Goal: Task Accomplishment & Management: Manage account settings

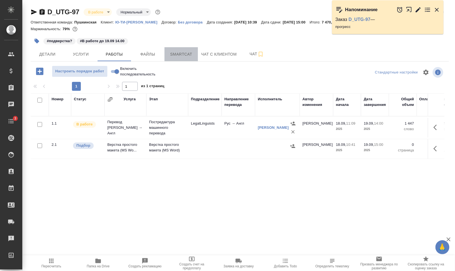
click at [180, 55] on span "Smartcat" at bounding box center [181, 54] width 27 height 7
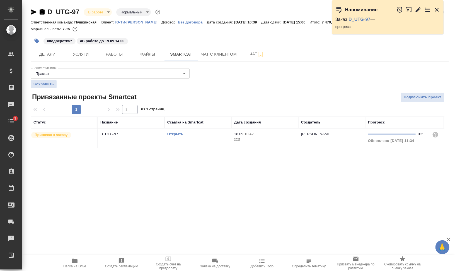
click at [172, 133] on link "Открыть" at bounding box center [175, 134] width 16 height 4
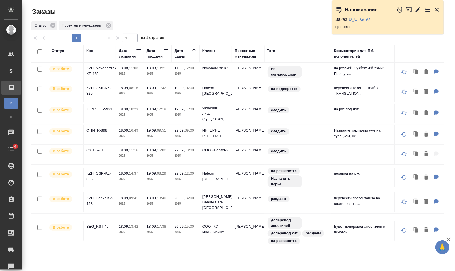
click at [437, 9] on icon "button" at bounding box center [437, 9] width 7 height 7
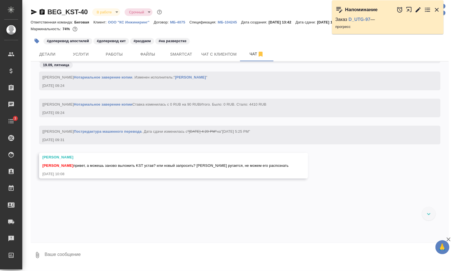
scroll to position [1213, 0]
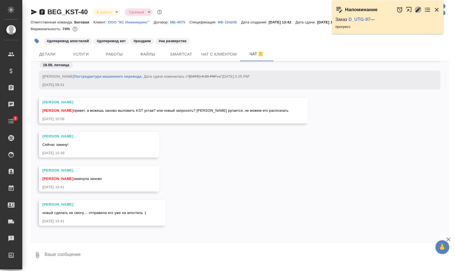
click at [418, 9] on icon "button" at bounding box center [418, 9] width 5 height 5
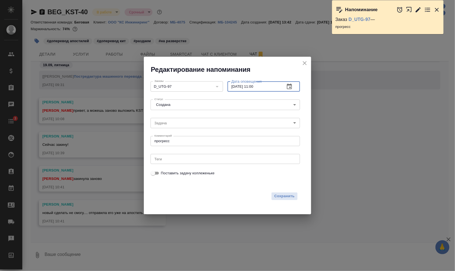
drag, startPoint x: 253, startPoint y: 86, endPoint x: 299, endPoint y: 89, distance: 46.1
click at [289, 87] on div "19.09.2025 11:00 Дата оповещения" at bounding box center [264, 86] width 73 height 10
type input "19.09.2025 12:30"
click at [288, 196] on span "Сохранить" at bounding box center [284, 196] width 20 height 6
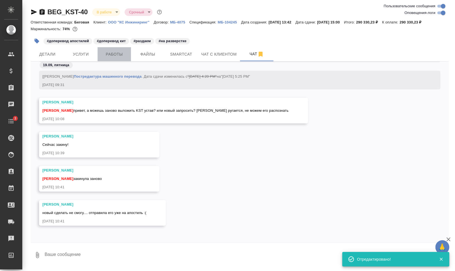
click at [118, 56] on span "Работы" at bounding box center [114, 54] width 27 height 7
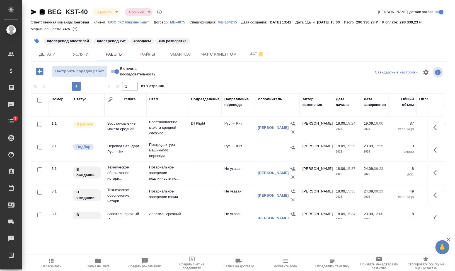
click at [60, 261] on span "Пересчитать" at bounding box center [51, 262] width 40 height 11
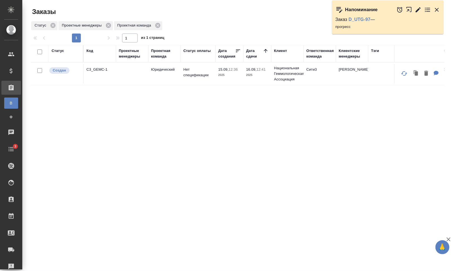
click at [437, 6] on icon "button" at bounding box center [437, 9] width 7 height 7
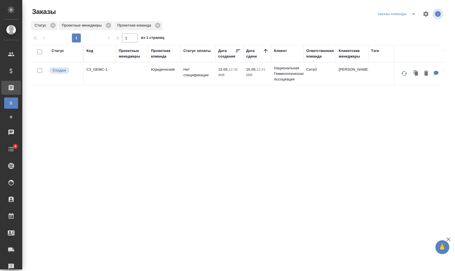
click at [89, 52] on div "Код" at bounding box center [89, 51] width 7 height 6
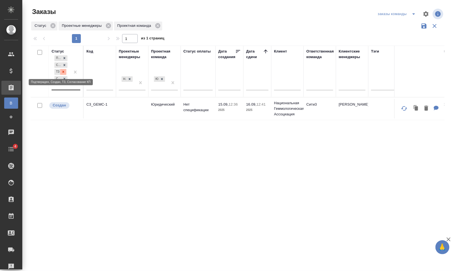
click at [61, 72] on icon at bounding box center [63, 72] width 4 height 4
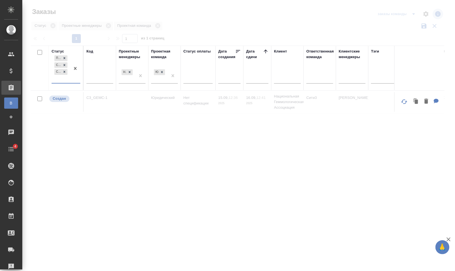
click at [62, 79] on div "Подтвержден Создан Согласование КП" at bounding box center [61, 68] width 19 height 29
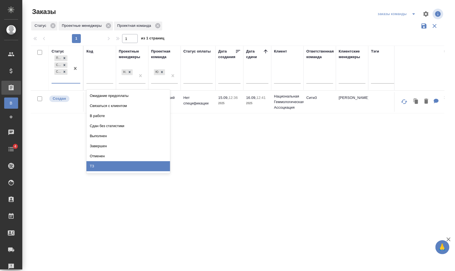
click at [114, 168] on div "ТЗ" at bounding box center [128, 166] width 84 height 10
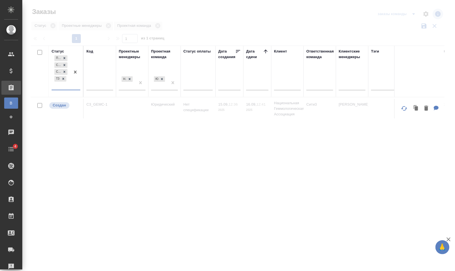
click at [90, 50] on div "Код" at bounding box center [89, 52] width 7 height 6
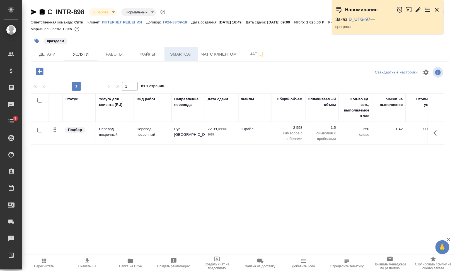
click at [173, 48] on button "Smartcat" at bounding box center [181, 54] width 33 height 14
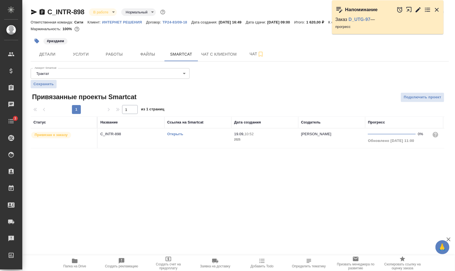
click at [175, 132] on link "Открыть" at bounding box center [175, 134] width 16 height 4
click at [79, 51] on span "Услуги" at bounding box center [81, 54] width 27 height 7
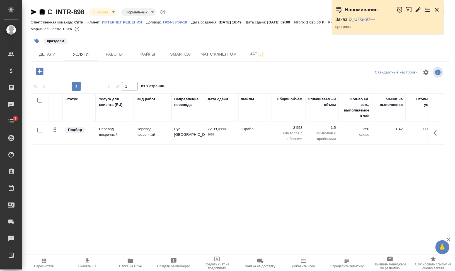
click at [437, 132] on icon "button" at bounding box center [437, 132] width 7 height 7
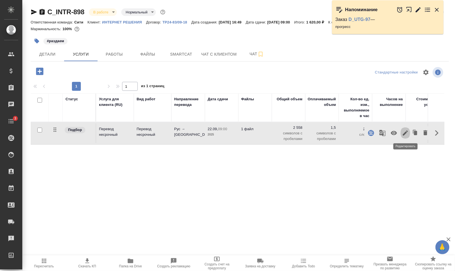
click at [408, 131] on icon "button" at bounding box center [405, 132] width 5 height 5
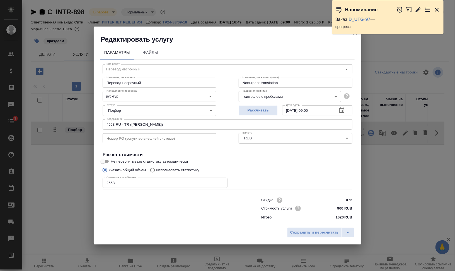
click at [436, 9] on icon "button" at bounding box center [437, 9] width 7 height 7
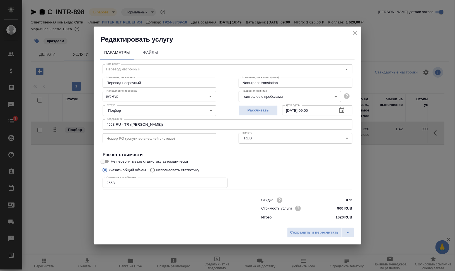
click at [356, 33] on icon "close" at bounding box center [355, 33] width 7 height 7
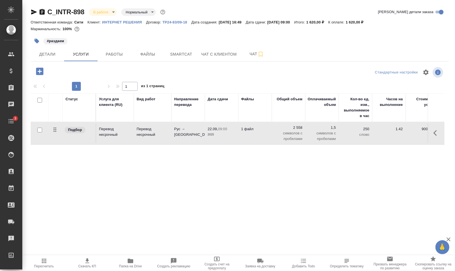
click at [436, 133] on icon "button" at bounding box center [437, 132] width 7 height 7
click at [385, 135] on icon "button" at bounding box center [382, 132] width 7 height 7
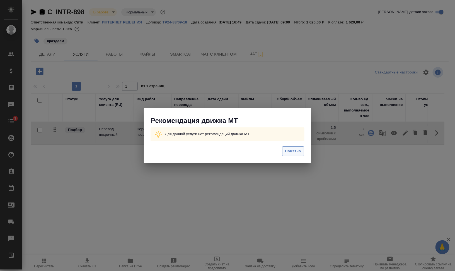
click at [297, 150] on span "Понятно" at bounding box center [293, 151] width 16 height 6
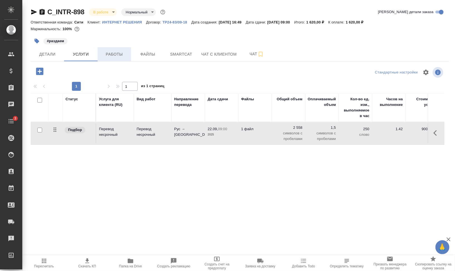
drag, startPoint x: 113, startPoint y: 49, endPoint x: 120, endPoint y: 54, distance: 8.4
click at [113, 49] on button "Работы" at bounding box center [114, 54] width 33 height 14
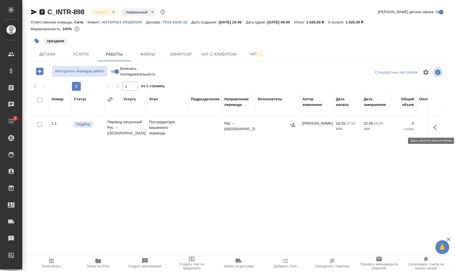
click at [436, 128] on icon "button" at bounding box center [437, 127] width 7 height 7
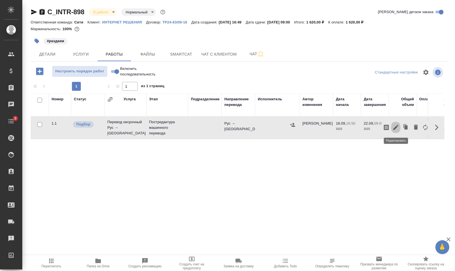
click at [394, 126] on icon "button" at bounding box center [396, 127] width 7 height 7
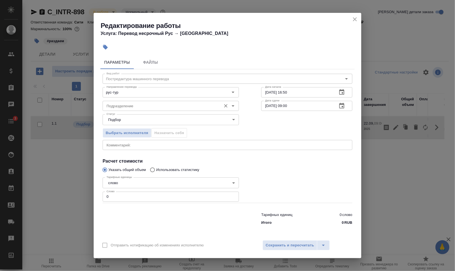
click at [119, 105] on input "Подразделение" at bounding box center [161, 105] width 114 height 7
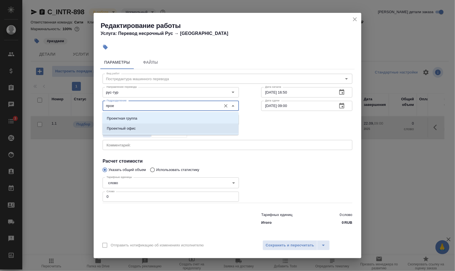
click at [137, 127] on li "Проектный офис" at bounding box center [170, 128] width 136 height 10
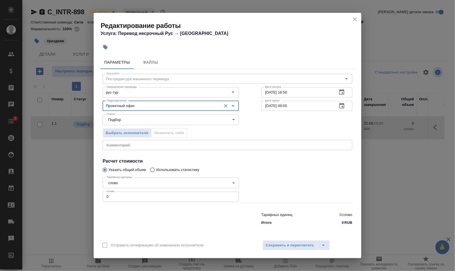
type input "Проектный офис"
drag, startPoint x: 102, startPoint y: 196, endPoint x: 93, endPoint y: 194, distance: 9.0
click at [99, 195] on div "Параметры Файлы Вид работ Постредактура машинного перевода Вид работ Направлени…" at bounding box center [228, 144] width 268 height 183
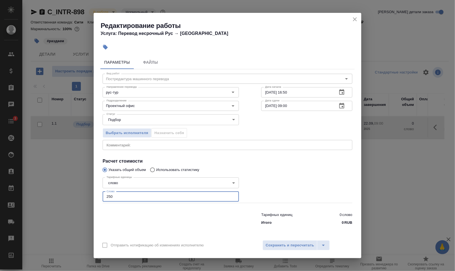
type input "250"
click at [333, 179] on div at bounding box center [307, 189] width 114 height 50
click at [168, 106] on input "Проектный офис" at bounding box center [161, 105] width 114 height 7
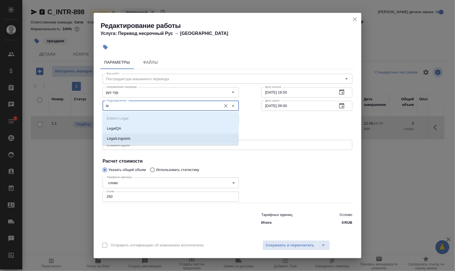
click at [158, 139] on li "LegalLinguists" at bounding box center [170, 138] width 136 height 10
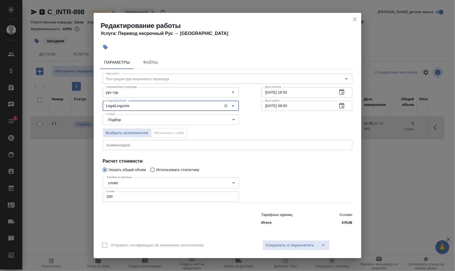
type input "LegalLinguists"
click at [162, 145] on textarea at bounding box center [228, 145] width 242 height 4
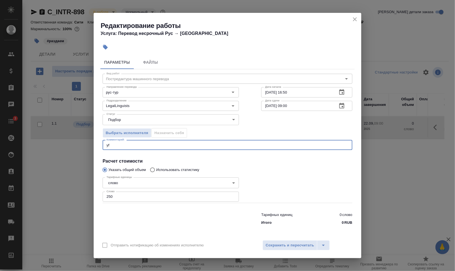
type textarea "y"
type textarea "названия на турецком оставляем как есть, не изменяем"
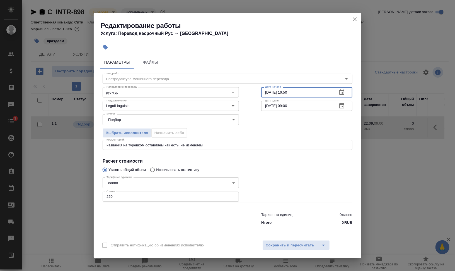
click at [269, 90] on input "18.09.2025 16:50" at bounding box center [297, 92] width 72 height 10
drag, startPoint x: 287, startPoint y: 89, endPoint x: 342, endPoint y: 94, distance: 55.5
click at [332, 93] on input "19.09.2025 16:50" at bounding box center [297, 92] width 72 height 10
type input "19.09.2025 11:20"
click at [294, 248] on span "Сохранить и пересчитать" at bounding box center [290, 245] width 49 height 6
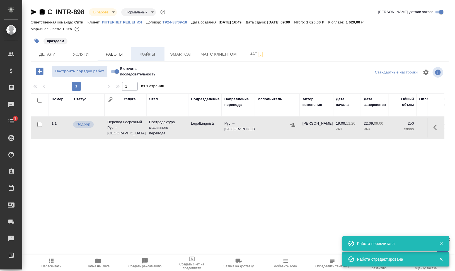
click at [143, 55] on span "Файлы" at bounding box center [147, 54] width 27 height 7
click at [104, 58] on button "Работы" at bounding box center [114, 54] width 33 height 14
click at [107, 55] on span "Работы" at bounding box center [114, 54] width 27 height 7
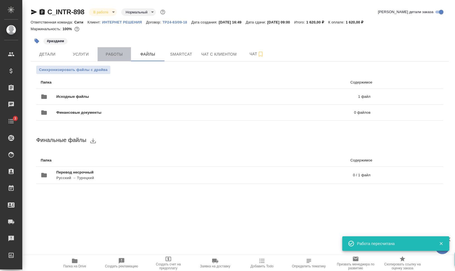
click at [107, 55] on span "Работы" at bounding box center [114, 54] width 27 height 7
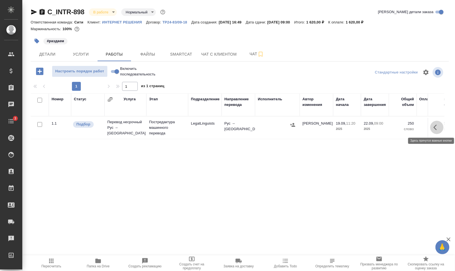
click at [442, 129] on button "button" at bounding box center [436, 127] width 13 height 13
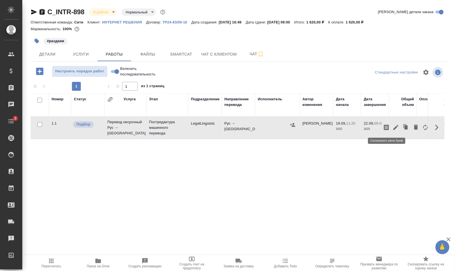
click at [389, 129] on icon "button" at bounding box center [386, 127] width 5 height 6
click at [190, 52] on span "Smartcat" at bounding box center [181, 54] width 27 height 7
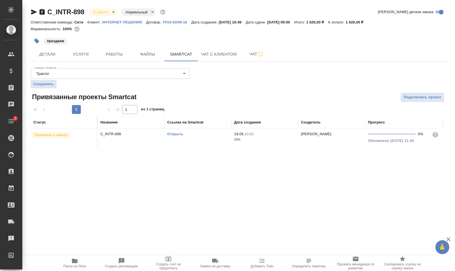
click at [189, 145] on td "Открыть" at bounding box center [198, 138] width 67 height 20
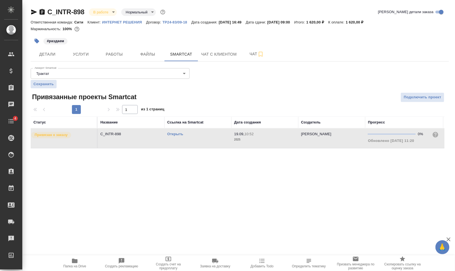
click at [173, 134] on link "Открыть" at bounding box center [175, 134] width 16 height 4
click at [112, 53] on span "Работы" at bounding box center [114, 54] width 27 height 7
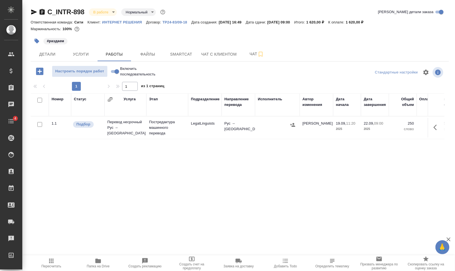
click at [297, 124] on button "button" at bounding box center [293, 125] width 8 height 8
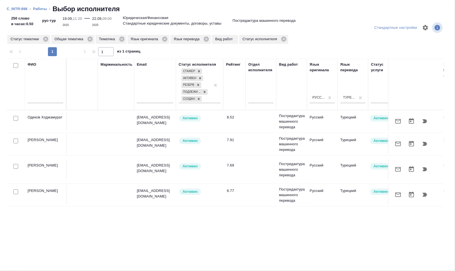
scroll to position [0, 40]
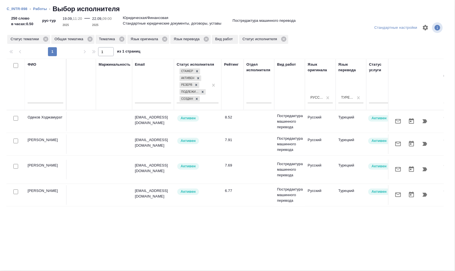
click at [427, 142] on icon "button" at bounding box center [425, 144] width 5 height 4
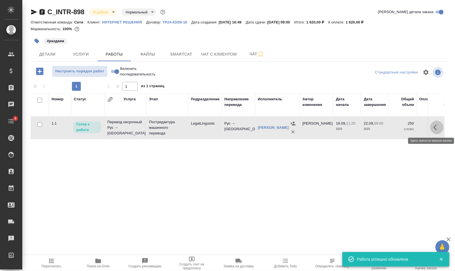
click at [437, 127] on icon "button" at bounding box center [437, 127] width 7 height 7
click at [396, 125] on icon "button" at bounding box center [396, 127] width 7 height 7
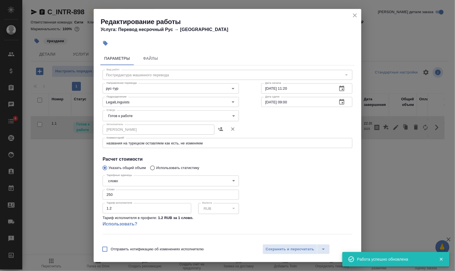
click at [143, 117] on body "🙏 .cls-1 fill:#fff; AWATERA Валеев Динар Клиенты Спецификации Заказы 0 Чаты 4 T…" at bounding box center [227, 157] width 455 height 315
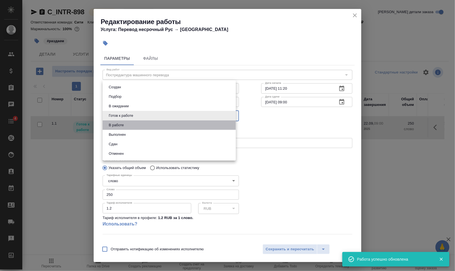
click at [142, 127] on li "В работе" at bounding box center [169, 124] width 133 height 9
type input "inProgress"
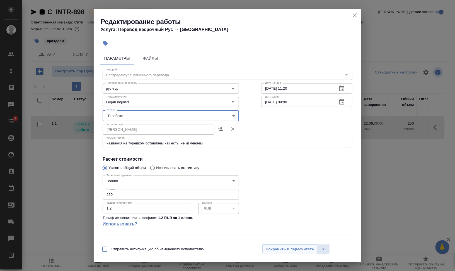
click at [287, 246] on span "Сохранить и пересчитать" at bounding box center [290, 249] width 49 height 6
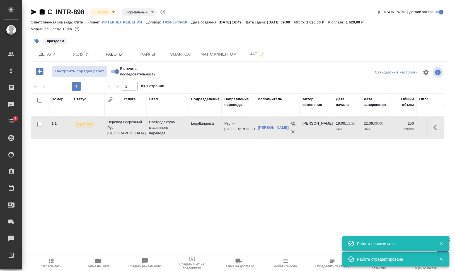
click at [34, 41] on icon "button" at bounding box center [37, 41] width 6 height 6
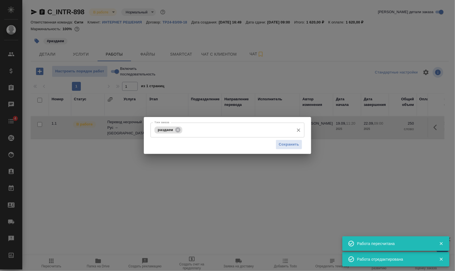
click at [179, 129] on icon at bounding box center [178, 130] width 6 height 6
click at [184, 130] on input "Тэги заказа" at bounding box center [222, 129] width 138 height 9
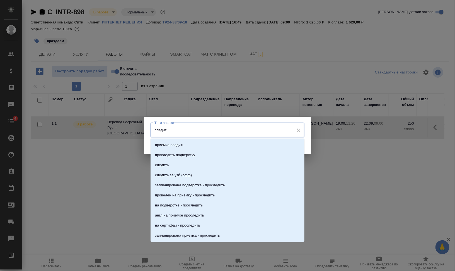
type input "следить"
click at [163, 165] on p "следить" at bounding box center [162, 165] width 14 height 6
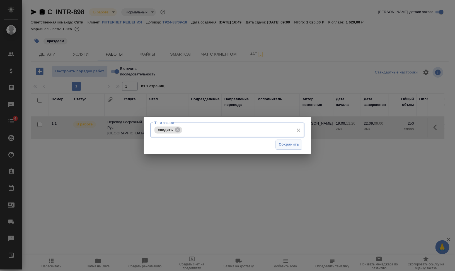
click at [279, 146] on span "Сохранить" at bounding box center [289, 144] width 20 height 6
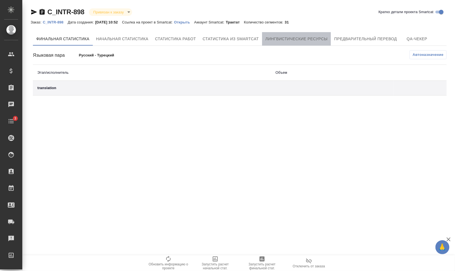
click at [303, 42] on span "Лингвистические ресурсы" at bounding box center [297, 38] width 62 height 7
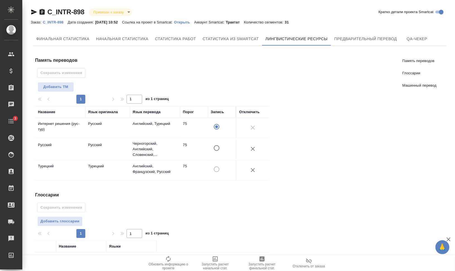
scroll to position [104, 0]
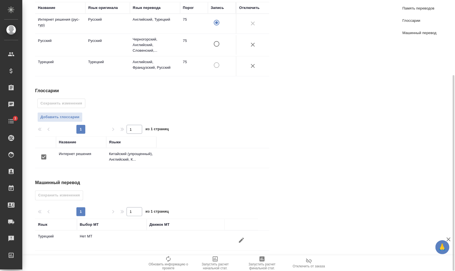
click at [242, 237] on icon "button" at bounding box center [241, 239] width 5 height 5
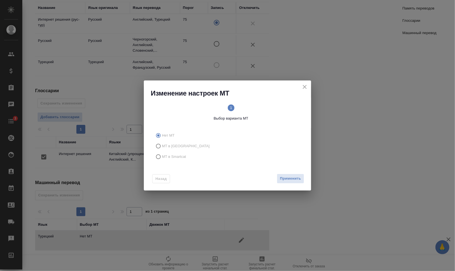
click at [163, 154] on span "МТ в Smartcat" at bounding box center [174, 157] width 24 height 6
click at [162, 154] on input "МТ в Smartcat" at bounding box center [157, 156] width 9 height 11
radio input "true"
click at [265, 103] on div "1 Выбор варианта МТ 2 Выбор движка Smartcat" at bounding box center [231, 113] width 160 height 30
click at [268, 108] on text "2" at bounding box center [268, 107] width 2 height 4
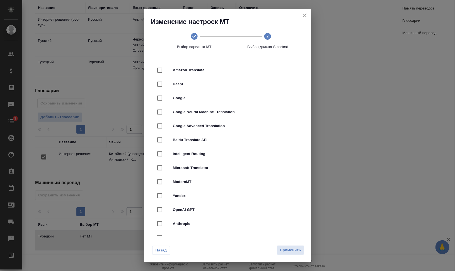
click at [222, 111] on span "Google Neural Machine Translation" at bounding box center [235, 112] width 125 height 6
checkbox input "true"
click at [292, 251] on span "Применить" at bounding box center [290, 250] width 21 height 6
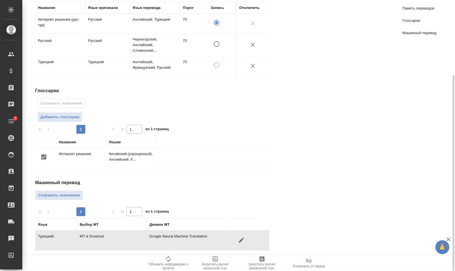
click at [64, 192] on span "Сохранить изменения" at bounding box center [59, 195] width 42 height 6
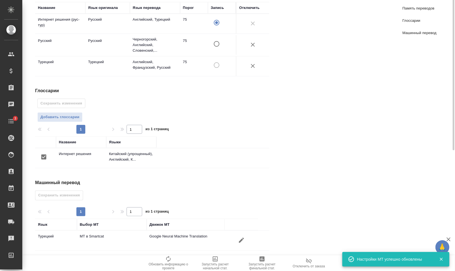
scroll to position [0, 0]
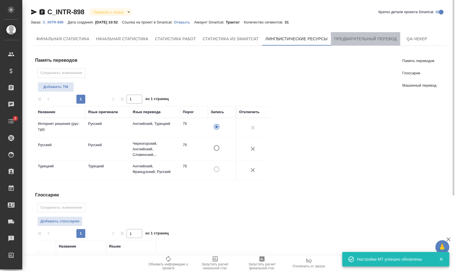
click at [345, 44] on button "Предварительный перевод" at bounding box center [365, 38] width 69 height 13
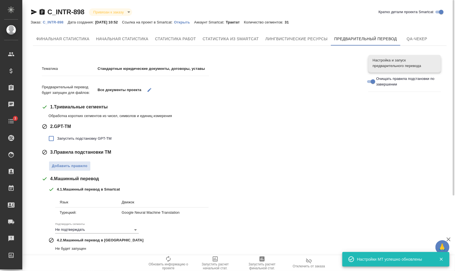
click at [85, 139] on span "Запустить подстановку GPT-TM" at bounding box center [84, 139] width 54 height 6
click at [57, 139] on input "Запустить подстановку GPT-TM" at bounding box center [51, 138] width 12 height 12
checkbox input "true"
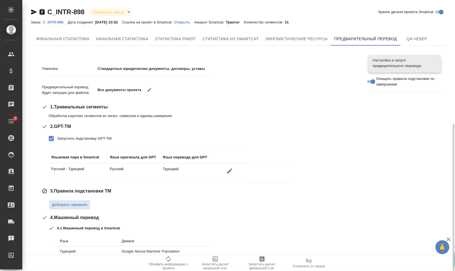
scroll to position [81, 0]
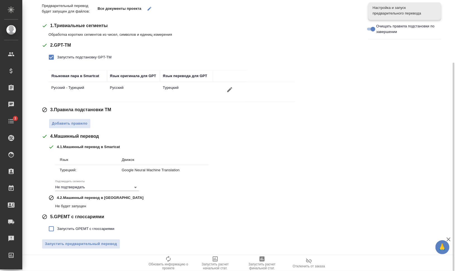
click at [104, 233] on div "Тематика Стандартные юридические документы, договоры, уставы Предварительный пе…" at bounding box center [201, 115] width 318 height 275
click at [106, 229] on span "Запустить GPEMT с глоссариями" at bounding box center [85, 229] width 57 height 6
click at [57, 229] on input "Запустить GPEMT с глоссариями" at bounding box center [51, 229] width 12 height 12
checkbox input "true"
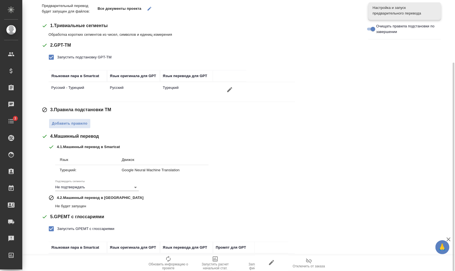
scroll to position [122, 0]
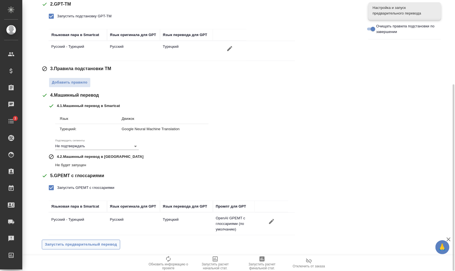
click at [101, 241] on span "Запустить предварительный перевод" at bounding box center [81, 244] width 72 height 6
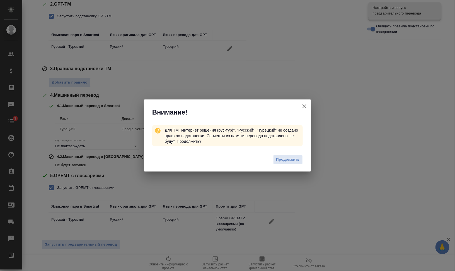
click at [302, 106] on icon "button" at bounding box center [304, 106] width 7 height 7
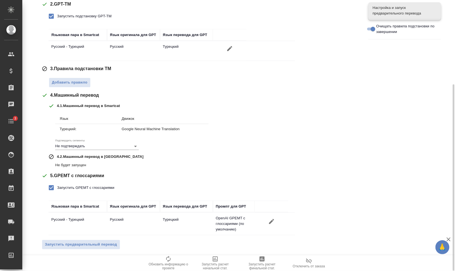
click at [78, 74] on div "3 . Правила подстановки TM Добавить правило" at bounding box center [201, 76] width 318 height 22
click at [77, 80] on span "Добавить правило" at bounding box center [70, 82] width 36 height 6
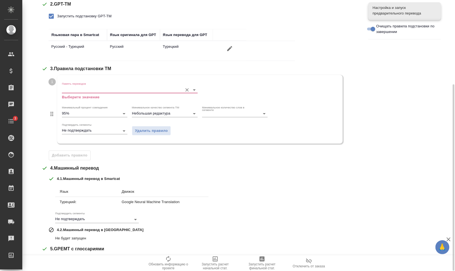
click at [77, 89] on input "Память переводов" at bounding box center [121, 89] width 118 height 7
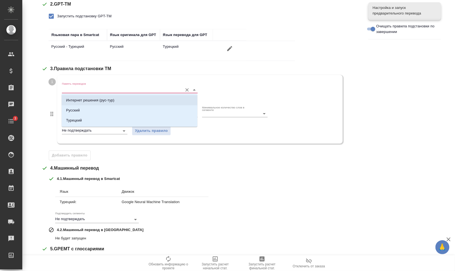
click at [79, 99] on p "Интернет решения (рус-тур)" at bounding box center [90, 100] width 48 height 6
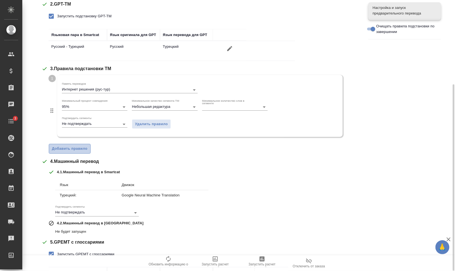
click at [74, 150] on span "Добавить правило" at bounding box center [70, 148] width 36 height 6
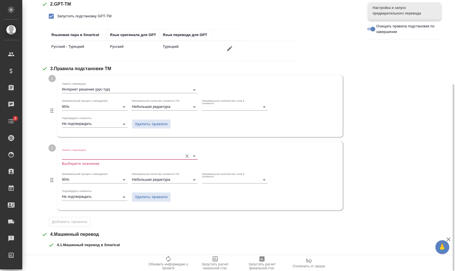
click at [89, 156] on input "Память переводов" at bounding box center [121, 155] width 118 height 7
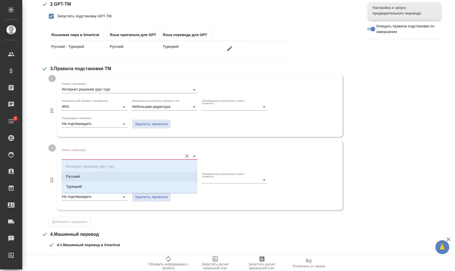
click at [96, 176] on li "Русский" at bounding box center [130, 176] width 136 height 10
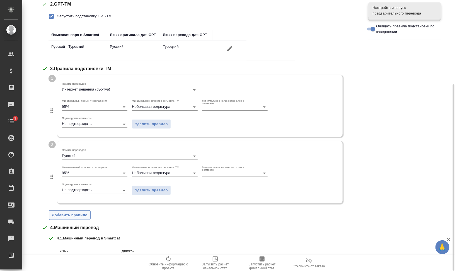
click at [84, 215] on span "Добавить правило" at bounding box center [70, 215] width 36 height 6
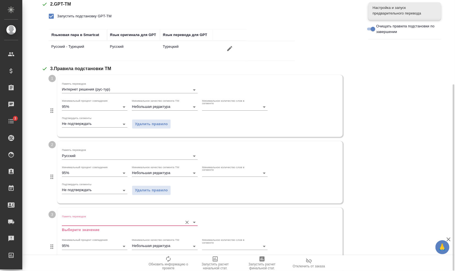
click at [95, 220] on input "Память переводов" at bounding box center [121, 222] width 118 height 7
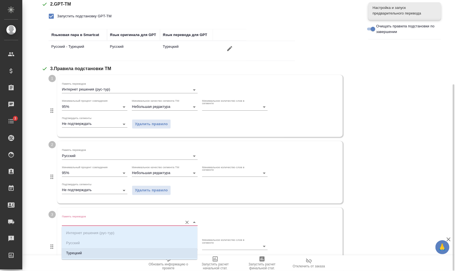
click at [131, 257] on li "Турецкий" at bounding box center [130, 253] width 136 height 10
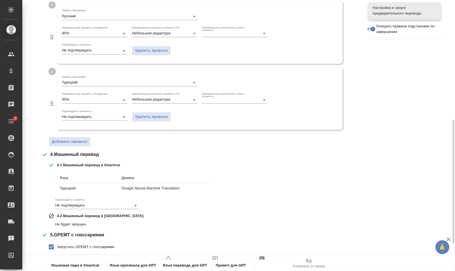
scroll to position [321, 0]
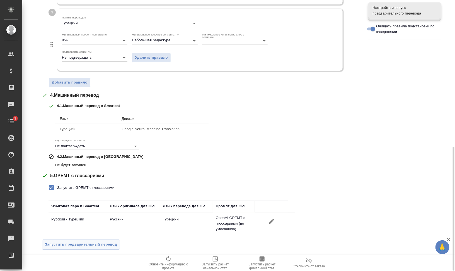
click at [87, 243] on span "Запустить предварительный перевод" at bounding box center [81, 244] width 72 height 6
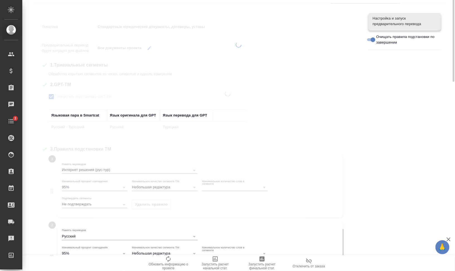
scroll to position [0, 0]
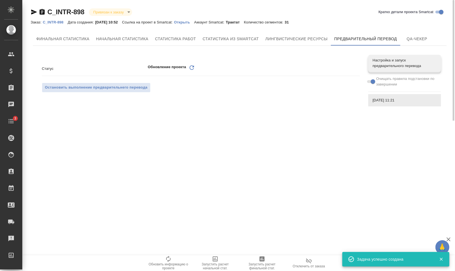
drag, startPoint x: 191, startPoint y: 65, endPoint x: 165, endPoint y: 66, distance: 26.0
click at [191, 65] on icon "Обновить" at bounding box center [192, 67] width 7 height 7
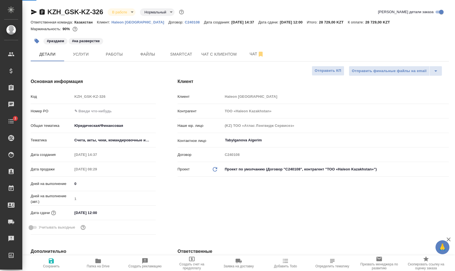
select select "RU"
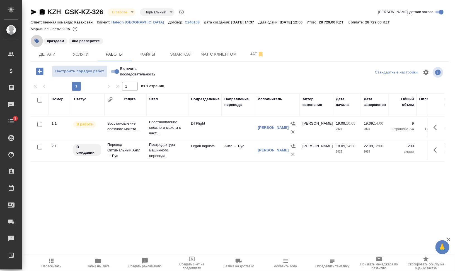
click at [31, 40] on button "button" at bounding box center [37, 41] width 12 height 12
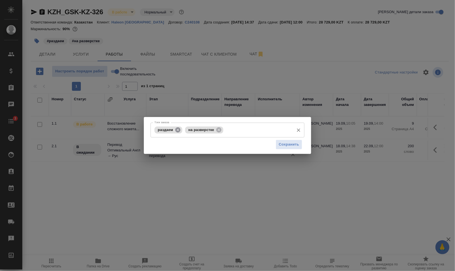
click at [178, 129] on icon at bounding box center [177, 129] width 5 height 5
click at [243, 131] on input "Тэги заказа" at bounding box center [242, 129] width 97 height 9
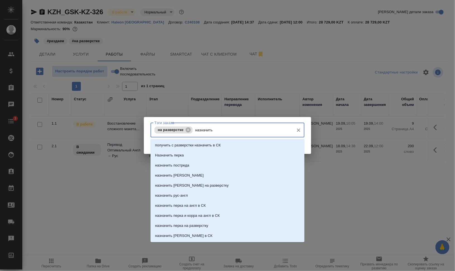
type input "назначить п"
click at [235, 146] on li "Назначить перка" at bounding box center [228, 145] width 154 height 10
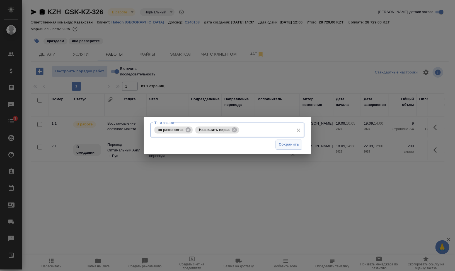
click at [288, 145] on span "Сохранить" at bounding box center [289, 144] width 20 height 6
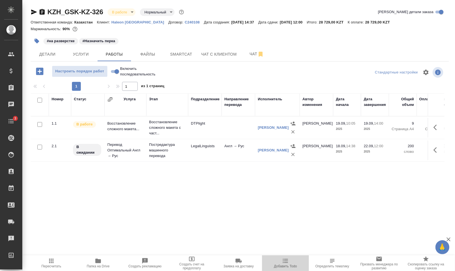
click at [286, 265] on span "Добавить Todo" at bounding box center [285, 266] width 23 height 4
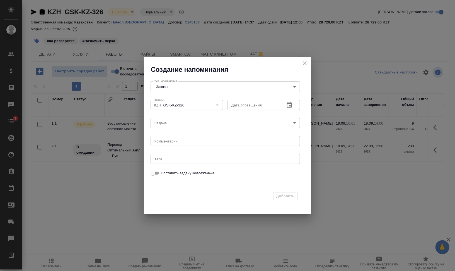
click at [286, 98] on div "Дата оповещения Дата оповещения" at bounding box center [263, 104] width 77 height 18
click at [289, 105] on icon "button" at bounding box center [289, 105] width 7 height 7
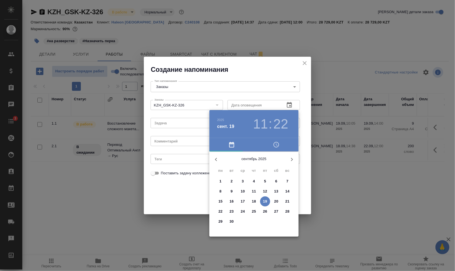
click at [268, 121] on div "11 : 22" at bounding box center [271, 124] width 40 height 16
click at [259, 124] on h3 "11" at bounding box center [260, 124] width 15 height 16
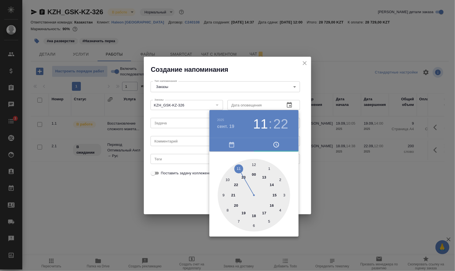
click at [266, 177] on div at bounding box center [254, 195] width 73 height 73
click at [227, 174] on div at bounding box center [254, 195] width 73 height 73
type input "19.09.2025 13:51"
click at [346, 199] on div at bounding box center [227, 135] width 455 height 271
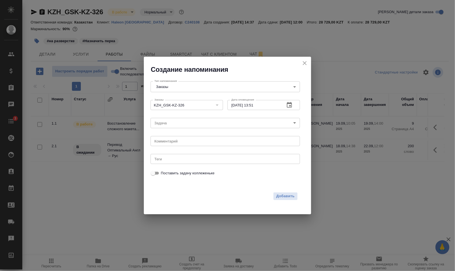
click at [198, 141] on textarea at bounding box center [226, 141] width 142 height 4
type textarea "назначить на разверстку"
click at [284, 196] on span "Добавить" at bounding box center [285, 196] width 18 height 6
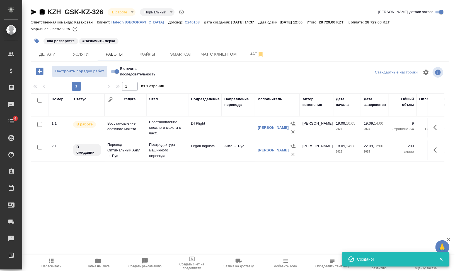
click at [147, 40] on div "#на разверстке #Назначить перка" at bounding box center [170, 41] width 279 height 12
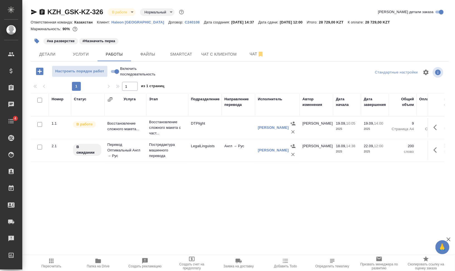
click at [183, 30] on div "Маржинальность: 90%" at bounding box center [240, 28] width 418 height 7
click at [36, 40] on icon "button" at bounding box center [37, 41] width 5 height 5
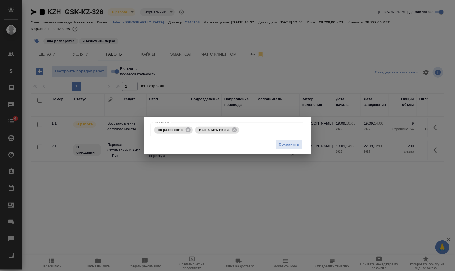
click at [150, 40] on div "Тэги заказа на разверстке Назначить перка Тэги заказа Сохранить" at bounding box center [227, 135] width 455 height 271
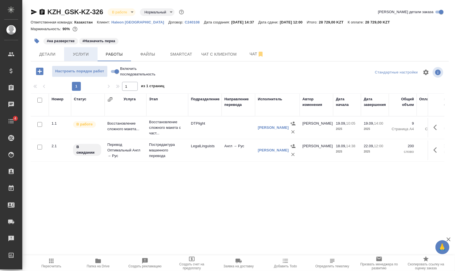
click at [80, 54] on span "Услуги" at bounding box center [81, 54] width 27 height 7
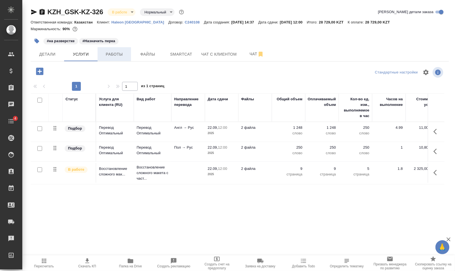
click at [119, 54] on span "Работы" at bounding box center [114, 54] width 27 height 7
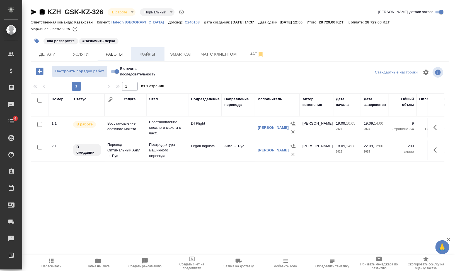
click at [147, 58] on button "Файлы" at bounding box center [147, 54] width 33 height 14
click at [113, 54] on span "Работы" at bounding box center [114, 54] width 27 height 7
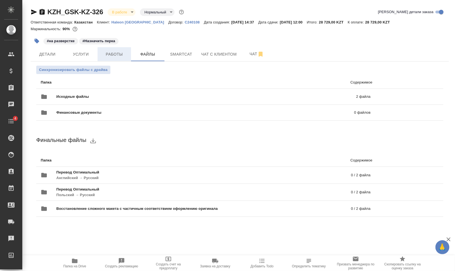
click at [113, 54] on span "Работы" at bounding box center [114, 54] width 27 height 7
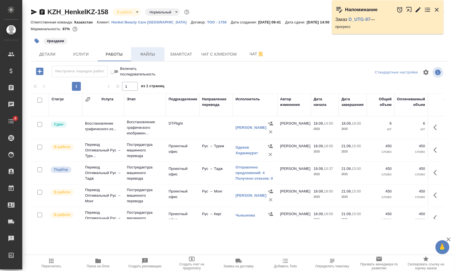
click at [147, 53] on span "Файлы" at bounding box center [147, 54] width 27 height 7
click at [109, 53] on span "Работы" at bounding box center [114, 54] width 27 height 7
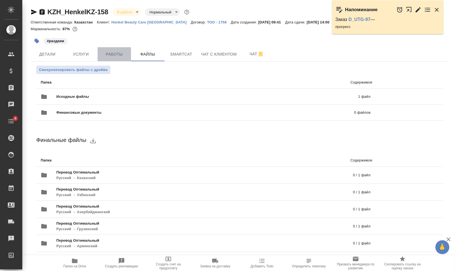
click at [109, 53] on span "Работы" at bounding box center [114, 54] width 27 height 7
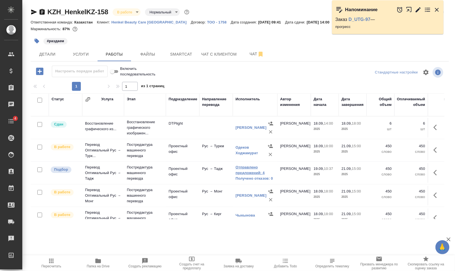
click at [248, 169] on link "Отправлено предложений: 4" at bounding box center [255, 169] width 39 height 11
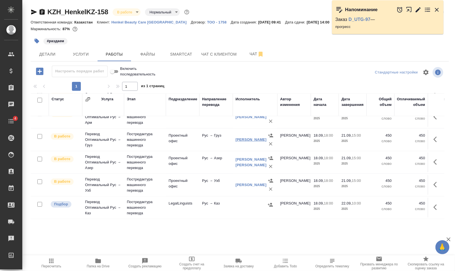
scroll to position [127, 0]
click at [434, 204] on icon "button" at bounding box center [437, 207] width 7 height 7
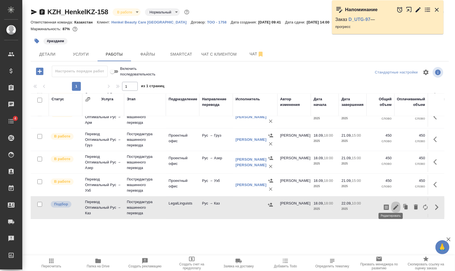
click at [393, 204] on icon "button" at bounding box center [396, 207] width 7 height 7
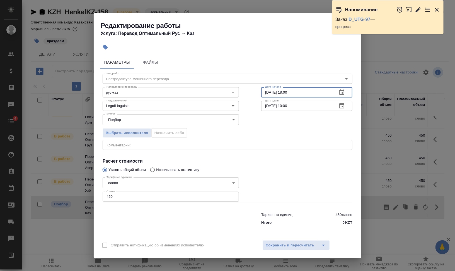
click at [267, 90] on input "[DATE] 18:00" at bounding box center [297, 92] width 72 height 10
drag, startPoint x: 285, startPoint y: 93, endPoint x: 313, endPoint y: 94, distance: 27.9
click at [311, 93] on input "19.09.2025 18:00" at bounding box center [297, 92] width 72 height 10
type input "19.09.2025 11:29"
click at [175, 105] on input "LegalLinguists" at bounding box center [161, 105] width 114 height 7
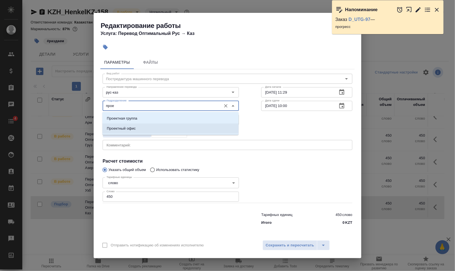
click at [149, 127] on li "Проектный офис" at bounding box center [170, 128] width 136 height 10
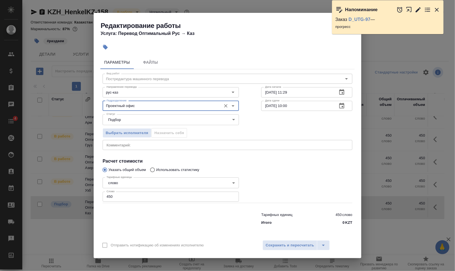
type input "Проектный офис"
click at [274, 170] on div at bounding box center [307, 189] width 114 height 50
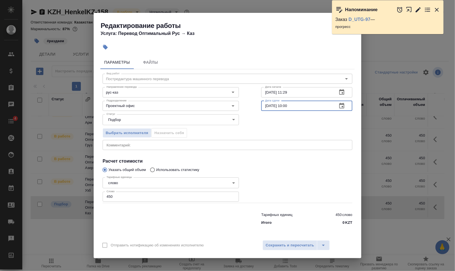
click at [267, 106] on input "22.09.2025 10:00" at bounding box center [297, 106] width 72 height 10
drag, startPoint x: 286, startPoint y: 105, endPoint x: 324, endPoint y: 109, distance: 37.6
click at [313, 108] on input "21.09.2025 10:00" at bounding box center [297, 106] width 72 height 10
type input "21.09.2025 15:00"
drag, startPoint x: 115, startPoint y: 194, endPoint x: 97, endPoint y: 194, distance: 18.1
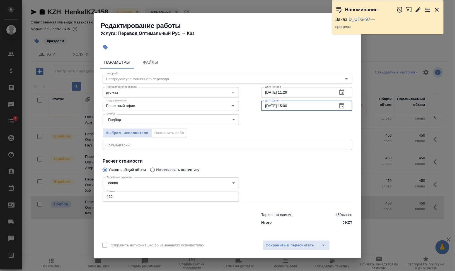
click at [97, 194] on div "Параметры Файлы Вид работ Постредактура машинного перевода Вид работ Направлени…" at bounding box center [228, 144] width 268 height 183
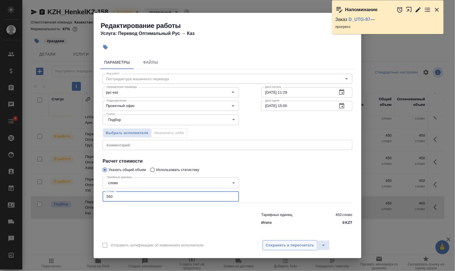
type input "550"
click at [293, 244] on span "Сохранить и пересчитать" at bounding box center [290, 245] width 49 height 6
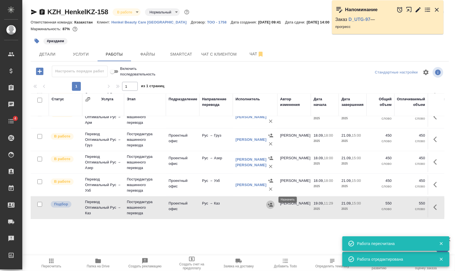
click at [272, 203] on icon "button" at bounding box center [270, 205] width 5 height 4
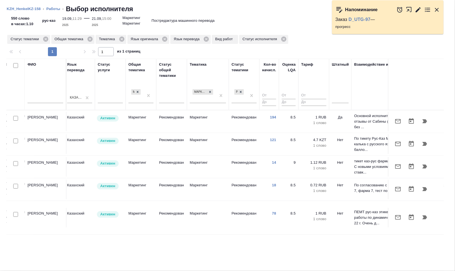
scroll to position [0, 317]
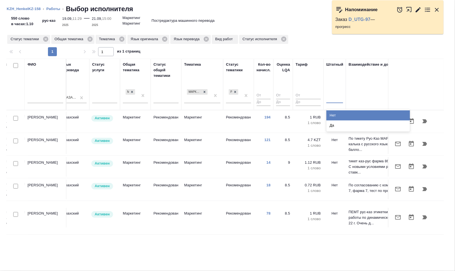
click at [334, 98] on div at bounding box center [335, 97] width 17 height 8
click at [337, 115] on div "Нет" at bounding box center [369, 115] width 84 height 10
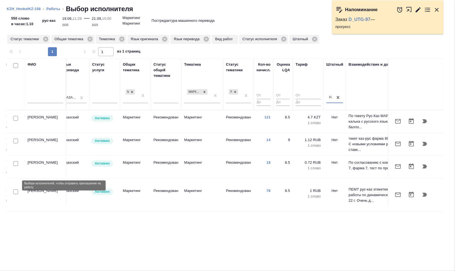
click at [14, 189] on input "checkbox" at bounding box center [15, 191] width 5 height 5
checkbox input "true"
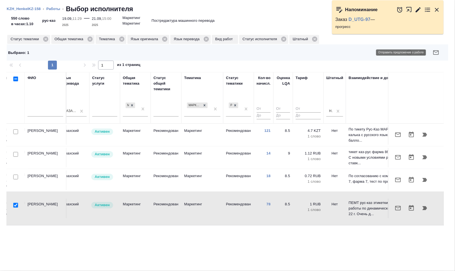
click at [440, 50] on button "button" at bounding box center [436, 52] width 13 height 13
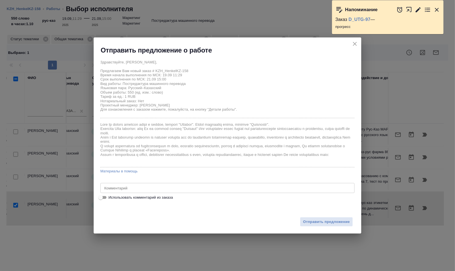
click at [164, 192] on div "x Комментарий" at bounding box center [227, 188] width 254 height 10
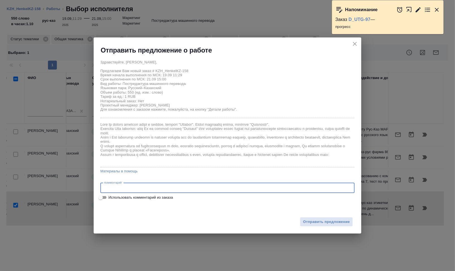
paste textarea "Сможете, пожалуйста, принять в работу небольшую презентацию? Оригинал по ссылке…"
type textarea "Сможете, пожалуйста, принять в работу небольшую презентацию? Оригинал по ссылке…"
click at [333, 221] on span "Отправить предложение" at bounding box center [326, 221] width 47 height 6
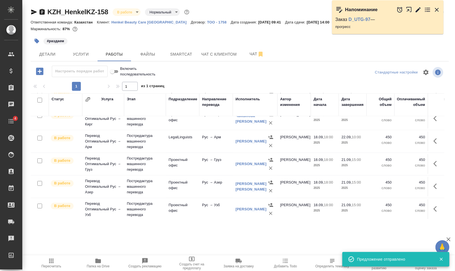
scroll to position [23, 0]
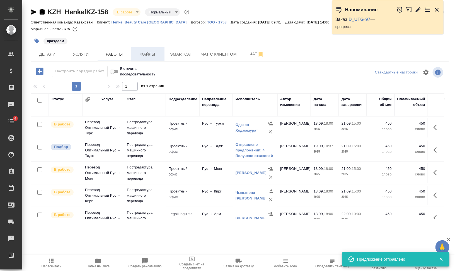
click at [152, 56] on span "Файлы" at bounding box center [147, 54] width 27 height 7
click at [107, 55] on span "Работы" at bounding box center [114, 54] width 27 height 7
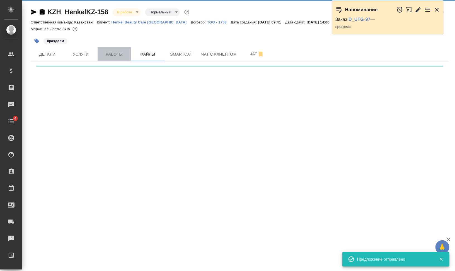
click at [107, 55] on span "Работы" at bounding box center [114, 54] width 27 height 7
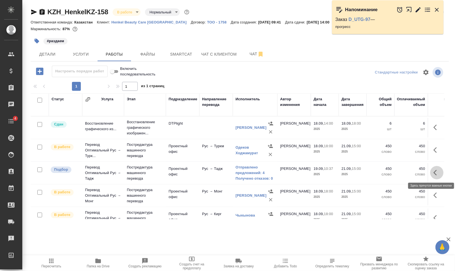
click at [435, 172] on icon "button" at bounding box center [437, 172] width 7 height 7
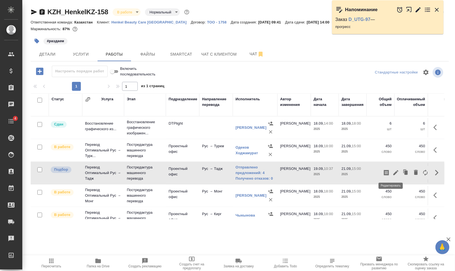
click at [394, 171] on icon "button" at bounding box center [396, 172] width 5 height 5
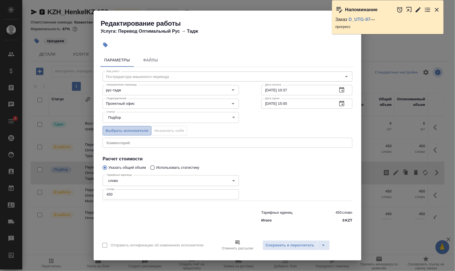
click at [138, 132] on span "Выбрать исполнителя" at bounding box center [127, 130] width 43 height 6
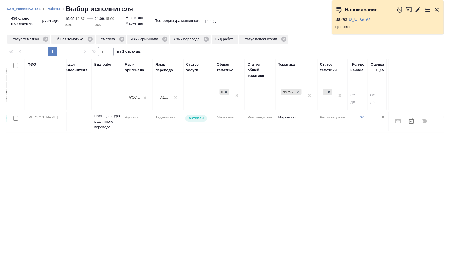
scroll to position [0, 259]
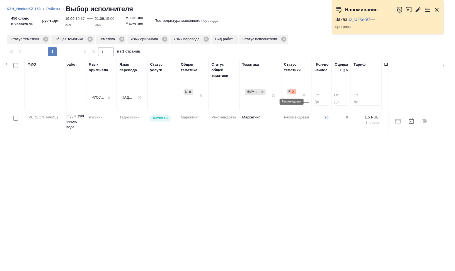
click at [296, 93] on div at bounding box center [293, 92] width 6 height 6
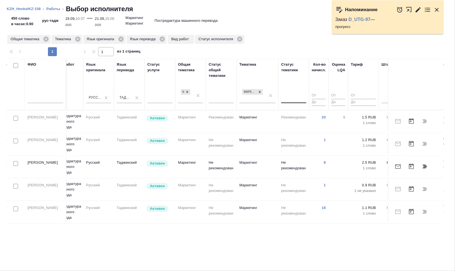
scroll to position [0, 285]
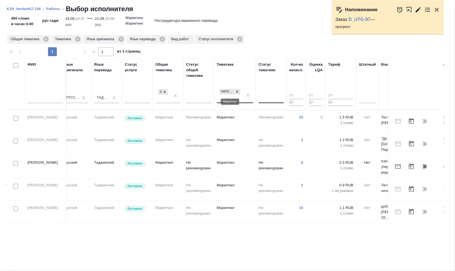
drag, startPoint x: 239, startPoint y: 92, endPoint x: 239, endPoint y: 96, distance: 4.5
click at [239, 92] on icon at bounding box center [237, 92] width 4 height 4
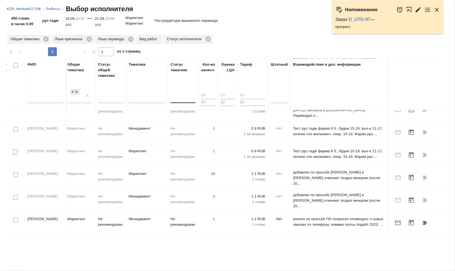
scroll to position [175, 378]
click at [146, 224] on td "Менеджмент" at bounding box center [147, 223] width 42 height 20
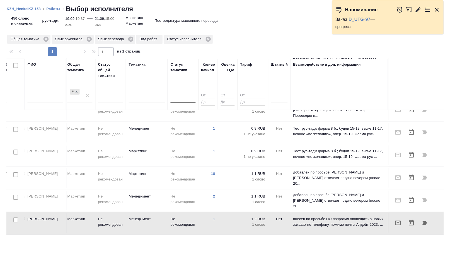
click at [146, 224] on td "Менеджмент" at bounding box center [147, 223] width 42 height 20
click at [396, 220] on icon "button" at bounding box center [399, 222] width 6 height 4
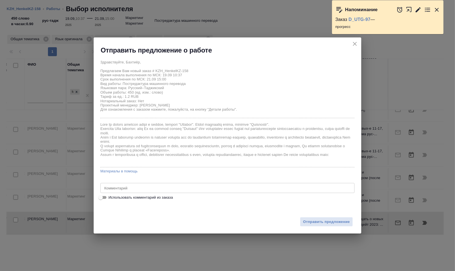
click at [188, 189] on textarea at bounding box center [227, 187] width 247 height 4
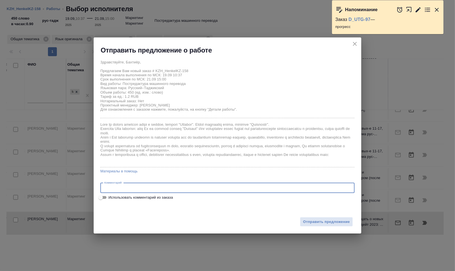
paste textarea "Сможете, пожалуйста, принять в работу небольшую презентацию? Оригинал по ссылке…"
type textarea "Сможете, пожалуйста, принять в работу небольшую презентацию? Оригинал по ссылке…"
click at [311, 221] on span "Отправить предложение" at bounding box center [326, 221] width 47 height 6
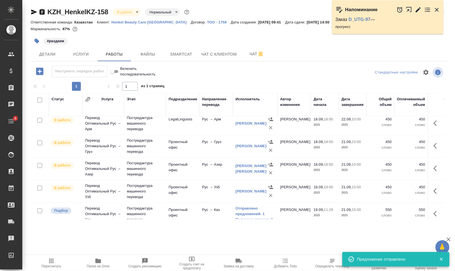
scroll to position [127, 0]
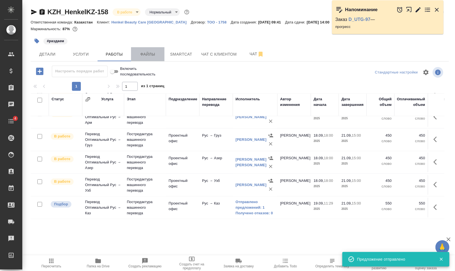
click at [152, 56] on span "Файлы" at bounding box center [147, 54] width 27 height 7
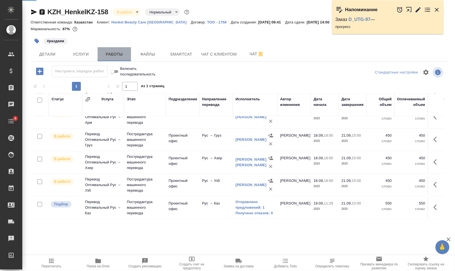
click at [114, 56] on span "Работы" at bounding box center [114, 54] width 27 height 7
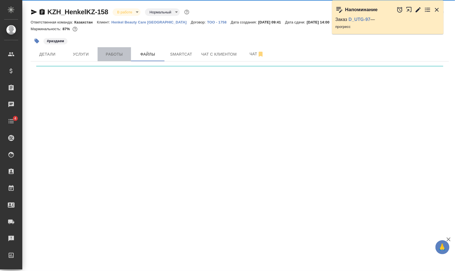
click at [114, 56] on span "Работы" at bounding box center [114, 54] width 27 height 7
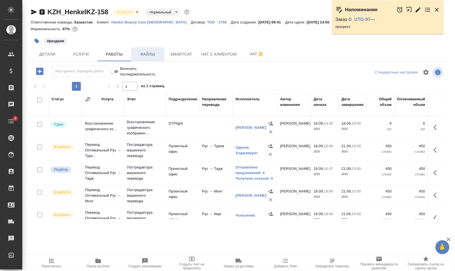
click at [151, 55] on span "Файлы" at bounding box center [147, 54] width 27 height 7
click at [100, 54] on button "Работы" at bounding box center [114, 54] width 33 height 14
click at [103, 54] on span "Работы" at bounding box center [114, 54] width 27 height 7
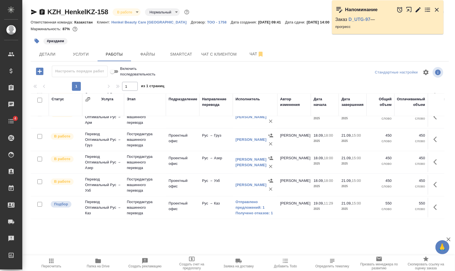
scroll to position [127, 0]
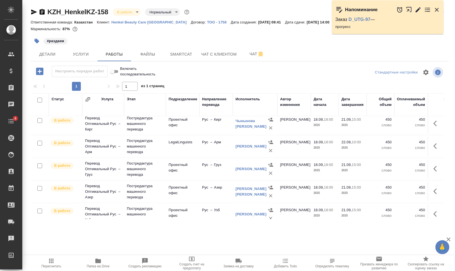
click at [437, 201] on tbody "Сдан Восстановление графического из... Восстановление графического изображен...…" at bounding box center [347, 135] width 632 height 226
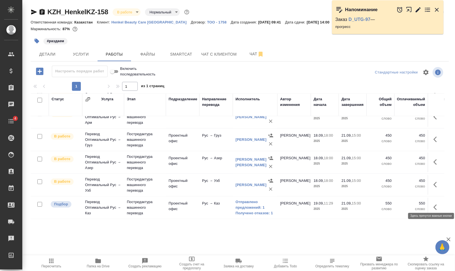
click at [434, 204] on icon "button" at bounding box center [437, 207] width 7 height 7
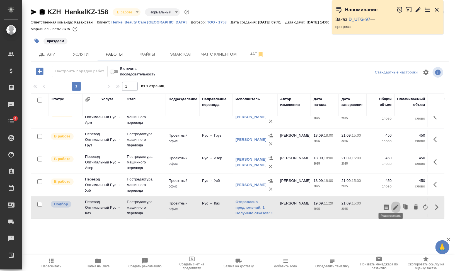
click at [393, 204] on icon "button" at bounding box center [396, 207] width 7 height 7
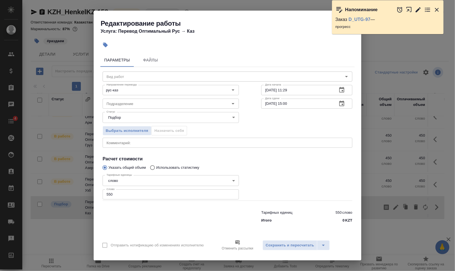
type input "Проектный офис"
type input "Постредактура машинного перевода"
click at [130, 134] on button "Выбрать исполнителя" at bounding box center [127, 131] width 49 height 10
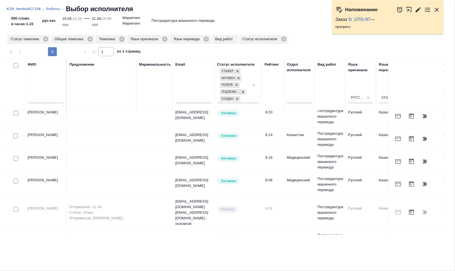
scroll to position [0, 0]
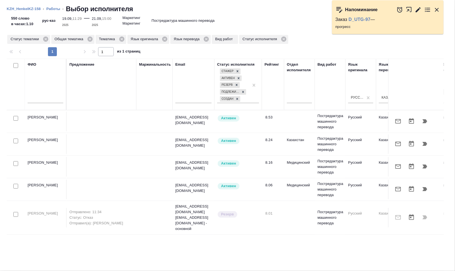
click at [411, 8] on icon "button" at bounding box center [409, 9] width 5 height 5
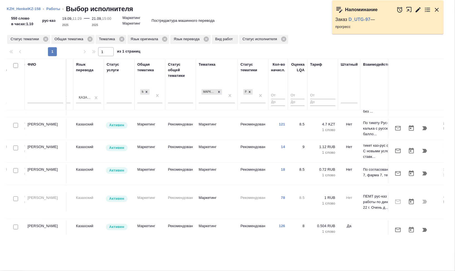
scroll to position [16, 378]
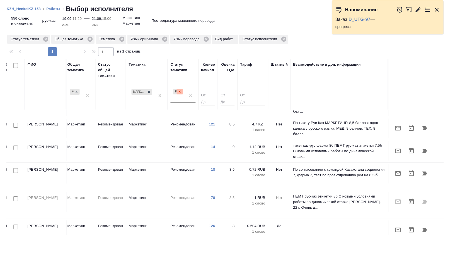
click at [178, 91] on icon at bounding box center [180, 92] width 4 height 4
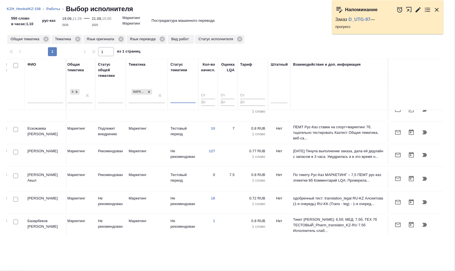
scroll to position [152, 378]
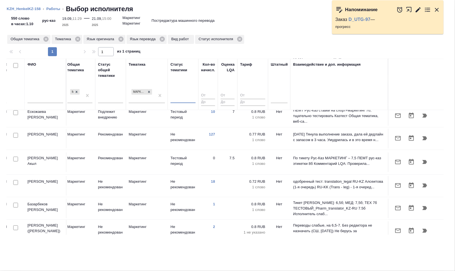
click at [16, 133] on input "checkbox" at bounding box center [15, 135] width 5 height 5
checkbox input "true"
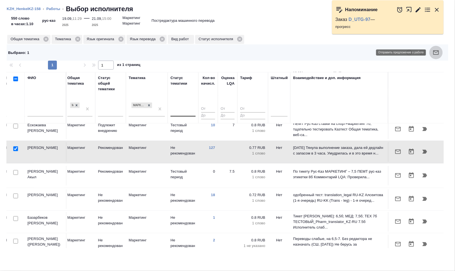
click at [440, 53] on button "button" at bounding box center [436, 52] width 13 height 13
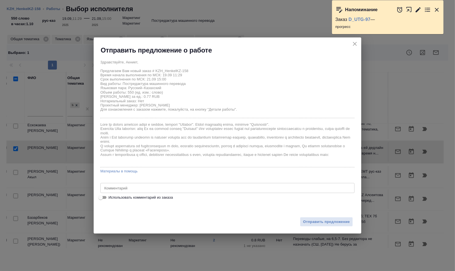
click at [213, 187] on textarea at bounding box center [227, 187] width 247 height 4
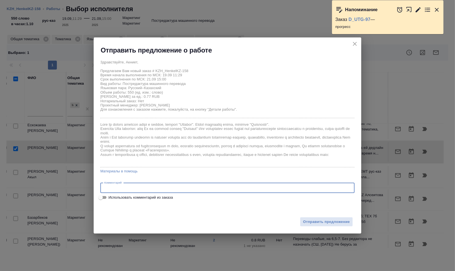
click at [155, 185] on textarea at bounding box center [227, 187] width 247 height 4
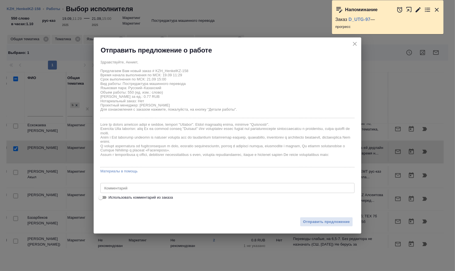
click at [141, 185] on textarea at bounding box center [227, 187] width 247 height 4
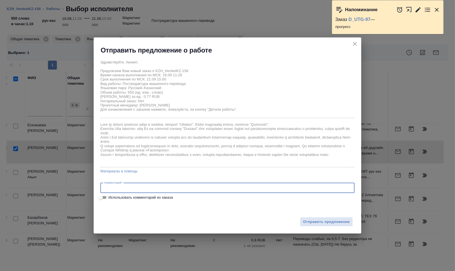
click at [144, 186] on textarea at bounding box center [227, 187] width 247 height 4
paste textarea "Сможете, пожалуйста, принять в работу небольшую презентацию? Оригинал по ссылке…"
type textarea "Сможете, пожалуйста, принять в работу небольшую презентацию? Оригинал по ссылке…"
click at [328, 220] on span "Отправить предложение" at bounding box center [326, 221] width 47 height 6
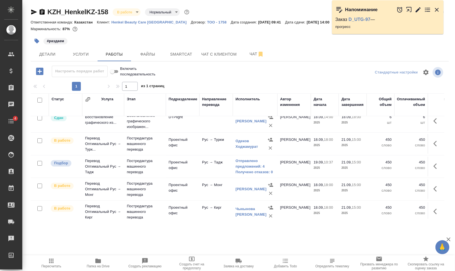
scroll to position [0, 0]
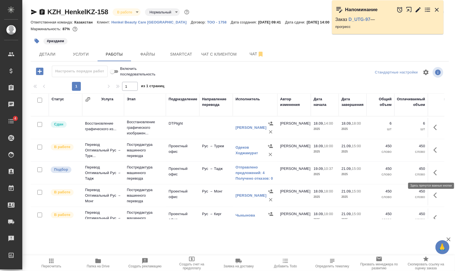
click at [434, 171] on icon "button" at bounding box center [435, 173] width 3 height 6
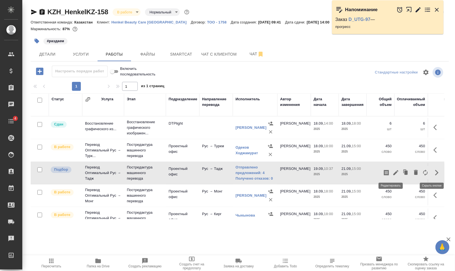
click at [393, 170] on icon "button" at bounding box center [396, 172] width 7 height 7
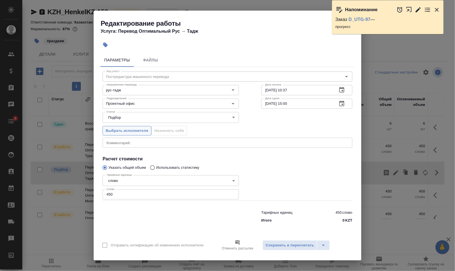
click at [131, 132] on span "Выбрать исполнителя" at bounding box center [127, 130] width 43 height 6
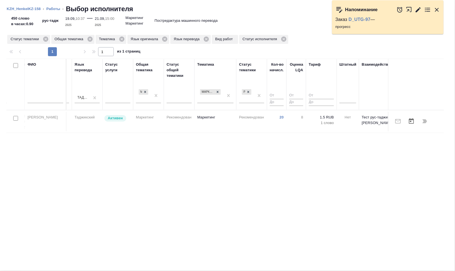
scroll to position [0, 373]
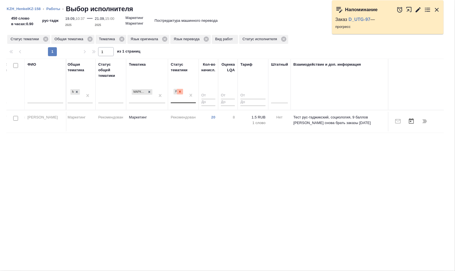
click at [182, 93] on icon at bounding box center [180, 92] width 4 height 4
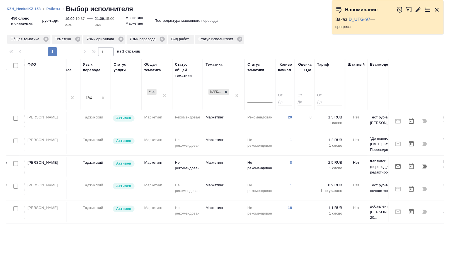
scroll to position [0, 278]
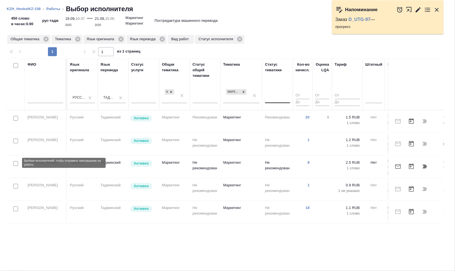
click at [14, 163] on input "checkbox" at bounding box center [15, 163] width 5 height 5
checkbox input "true"
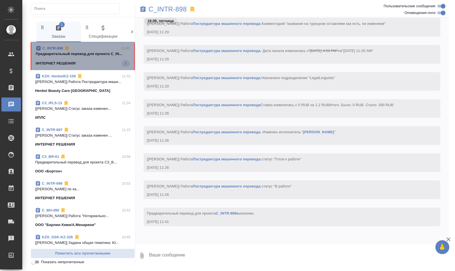
scroll to position [1339, 0]
click at [95, 59] on span "C_INTR-898 11:41 Предварительный перевод для проекта C_IN... ИНТЕРНЕТ РЕШЕНИЯ 1" at bounding box center [83, 55] width 94 height 21
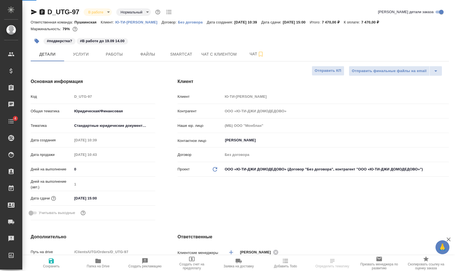
select select "RU"
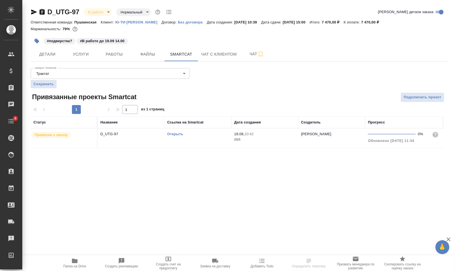
click at [184, 141] on td "Открыть" at bounding box center [198, 138] width 67 height 20
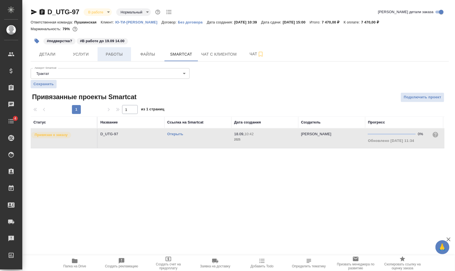
click at [117, 53] on span "Работы" at bounding box center [114, 54] width 27 height 7
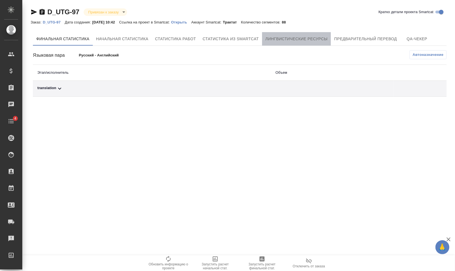
click at [301, 36] on span "Лингвистические ресурсы" at bounding box center [297, 38] width 62 height 7
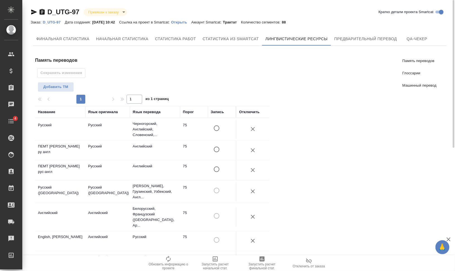
click at [189, 22] on p "Открыть" at bounding box center [181, 22] width 20 height 4
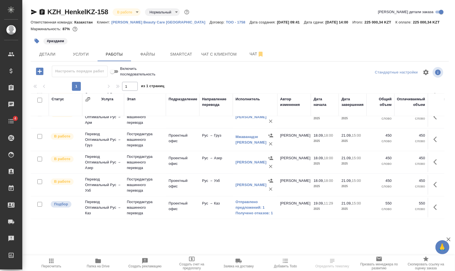
scroll to position [127, 0]
click at [91, 263] on span "Папка на Drive" at bounding box center [98, 262] width 40 height 11
click at [141, 52] on span "Файлы" at bounding box center [147, 54] width 27 height 7
click at [114, 51] on span "Работы" at bounding box center [114, 54] width 27 height 7
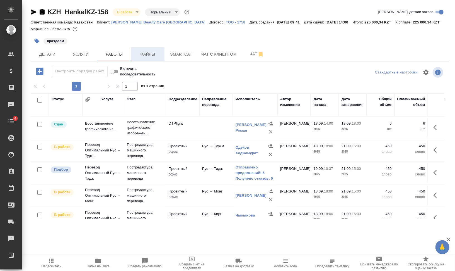
click at [151, 52] on span "Файлы" at bounding box center [147, 54] width 27 height 7
click at [121, 54] on span "Работы" at bounding box center [114, 54] width 27 height 7
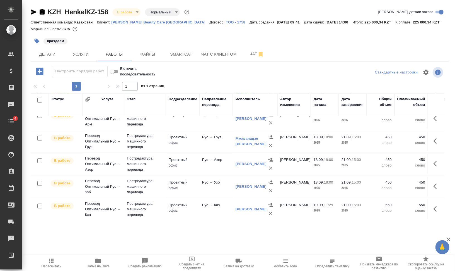
scroll to position [127, 0]
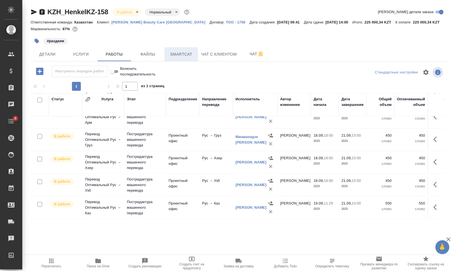
click at [181, 52] on span "Smartcat" at bounding box center [181, 54] width 27 height 7
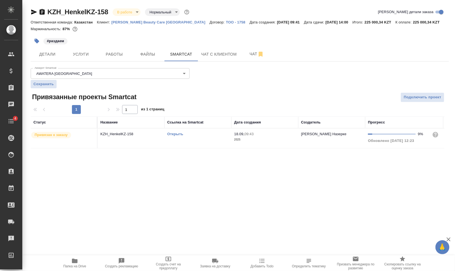
click at [174, 132] on link "Открыть" at bounding box center [175, 134] width 16 height 4
click at [113, 51] on span "Работы" at bounding box center [114, 54] width 27 height 7
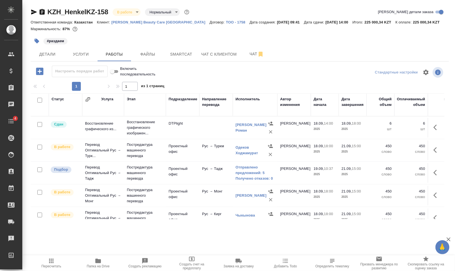
scroll to position [35, 0]
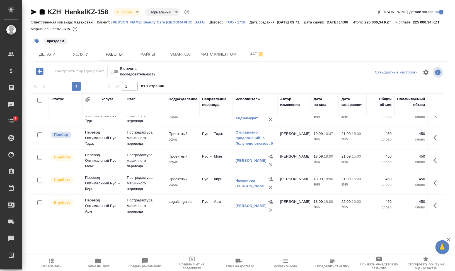
click at [148, 63] on div "KZH_HenkelKZ-158 В работе inProgress Нормальный normal Кратко детали заказа Отв…" at bounding box center [240, 116] width 425 height 233
click at [148, 54] on span "Файлы" at bounding box center [147, 54] width 27 height 7
click at [112, 54] on span "Работы" at bounding box center [114, 54] width 27 height 7
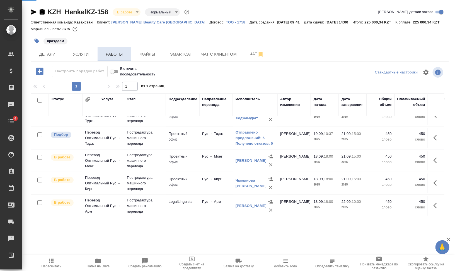
click at [116, 53] on span "Работы" at bounding box center [114, 54] width 27 height 7
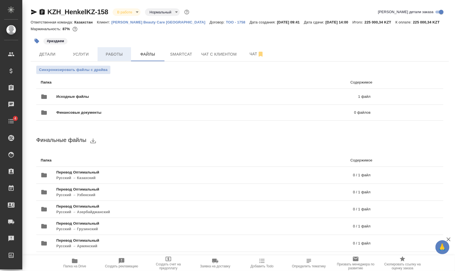
click at [116, 53] on span "Работы" at bounding box center [114, 54] width 27 height 7
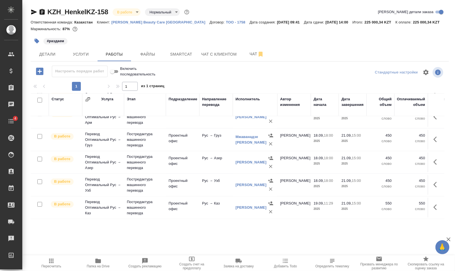
scroll to position [127, 0]
click at [170, 53] on span "Smartcat" at bounding box center [181, 54] width 27 height 7
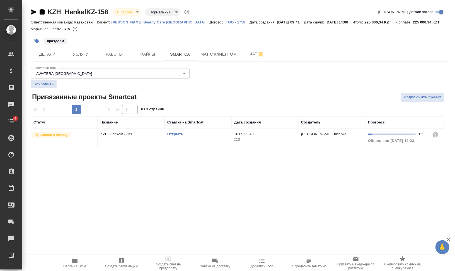
click at [175, 134] on link "Открыть" at bounding box center [175, 134] width 16 height 4
click at [119, 53] on span "Работы" at bounding box center [114, 54] width 27 height 7
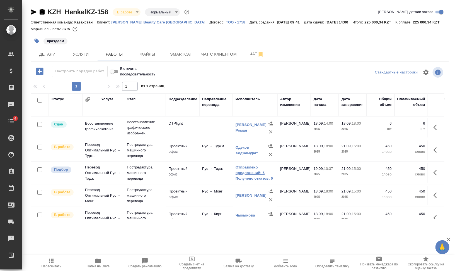
click at [245, 166] on link "Отправлено предложений: 5" at bounding box center [255, 169] width 39 height 11
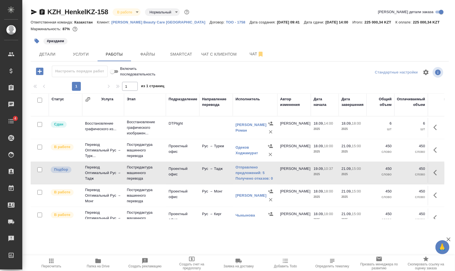
click at [437, 173] on button "button" at bounding box center [436, 172] width 13 height 13
click at [393, 170] on icon "button" at bounding box center [396, 172] width 7 height 7
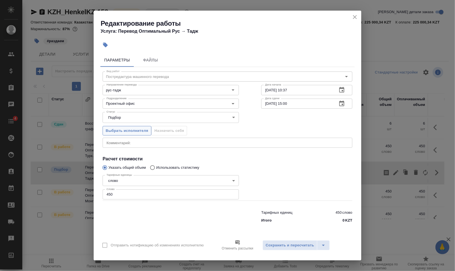
click at [123, 131] on span "Выбрать исполнителя" at bounding box center [127, 130] width 43 height 6
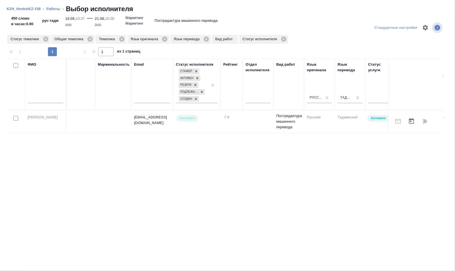
scroll to position [0, 185]
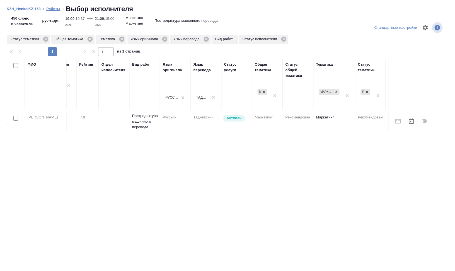
click at [53, 8] on link "Работы" at bounding box center [53, 9] width 14 height 4
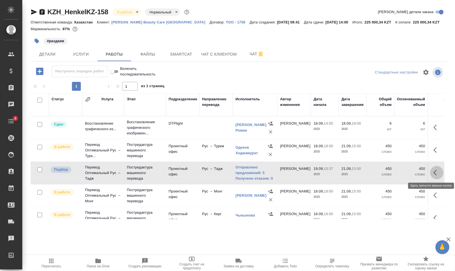
click at [434, 172] on icon "button" at bounding box center [437, 172] width 7 height 7
click at [393, 171] on icon "button" at bounding box center [396, 172] width 7 height 7
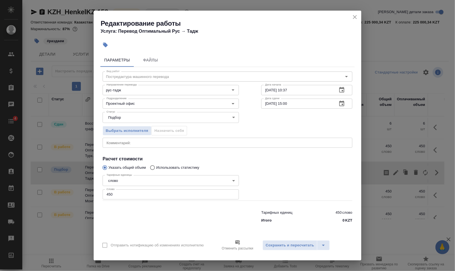
drag, startPoint x: 117, startPoint y: 193, endPoint x: 93, endPoint y: 191, distance: 23.5
click at [106, 191] on input "450" at bounding box center [171, 194] width 136 height 10
type input "550"
drag, startPoint x: 286, startPoint y: 90, endPoint x: 325, endPoint y: 91, distance: 39.4
click at [322, 91] on input "19.09.2025 10:37" at bounding box center [297, 90] width 72 height 10
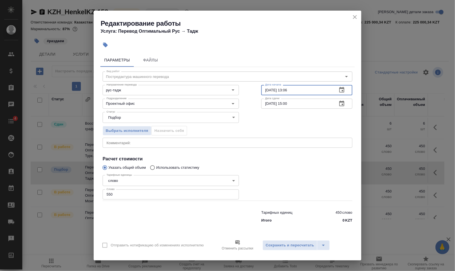
type input "19.09.2025 13:06"
click at [270, 103] on input "21.09.2025 15:00" at bounding box center [297, 103] width 72 height 10
drag, startPoint x: 289, startPoint y: 102, endPoint x: 308, endPoint y: 101, distance: 19.3
click at [307, 101] on input "22.09.2025 15:00" at bounding box center [297, 103] width 72 height 10
type input "22.09.2025 10:00"
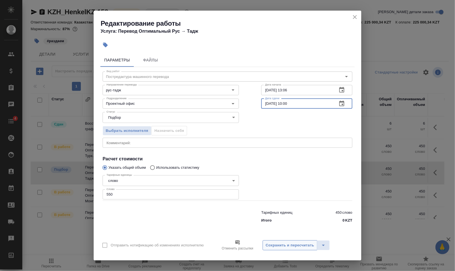
click at [290, 248] on span "Сохранить и пересчитать" at bounding box center [290, 245] width 49 height 6
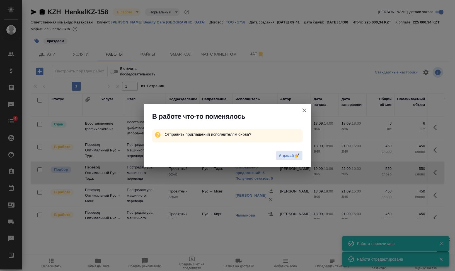
click at [305, 109] on icon "button" at bounding box center [305, 110] width 4 height 4
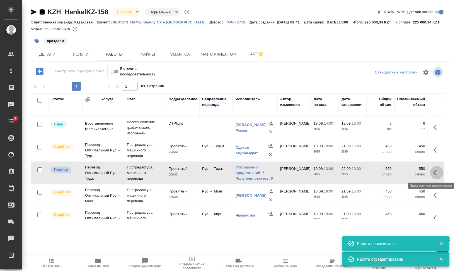
click at [434, 172] on icon "button" at bounding box center [437, 172] width 7 height 7
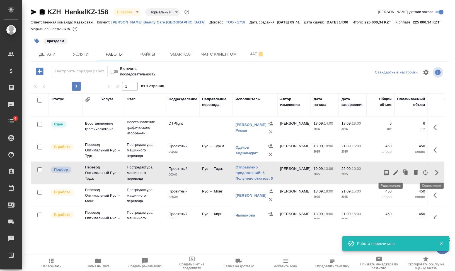
click at [394, 171] on icon "button" at bounding box center [396, 172] width 7 height 7
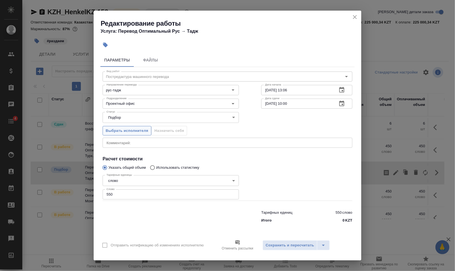
click at [132, 128] on span "Выбрать исполнителя" at bounding box center [127, 130] width 43 height 6
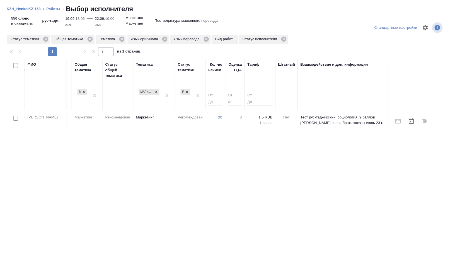
scroll to position [0, 373]
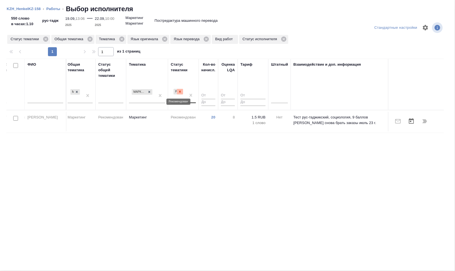
click at [182, 91] on icon at bounding box center [180, 92] width 4 height 4
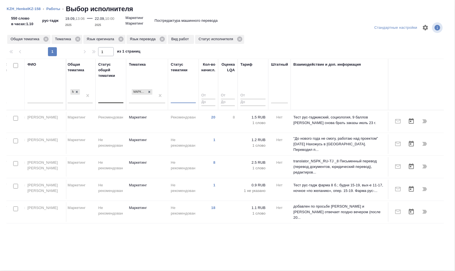
click at [150, 91] on icon at bounding box center [150, 92] width 2 height 2
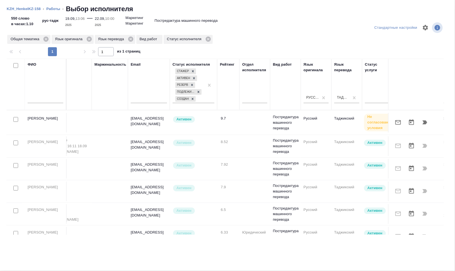
scroll to position [0, 154]
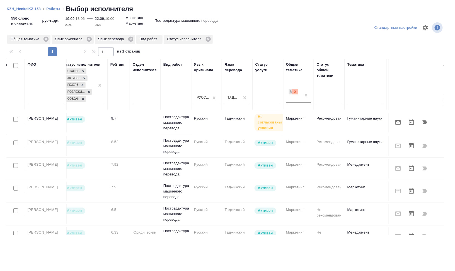
click at [293, 91] on icon at bounding box center [295, 92] width 4 height 4
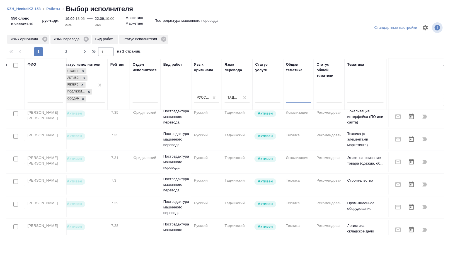
scroll to position [445, 154]
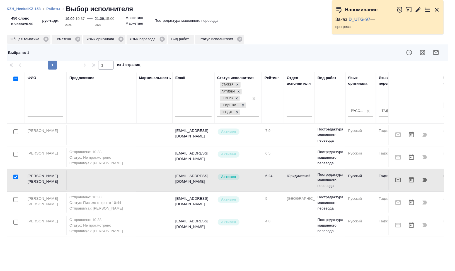
scroll to position [0, 278]
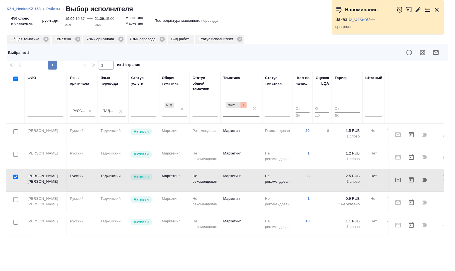
click at [245, 103] on icon at bounding box center [244, 105] width 4 height 4
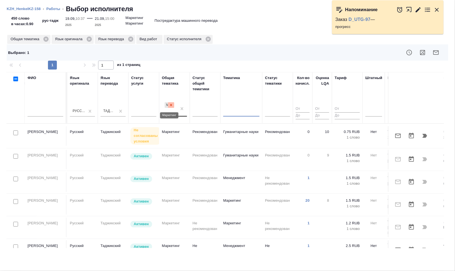
click at [172, 102] on div at bounding box center [171, 105] width 6 height 6
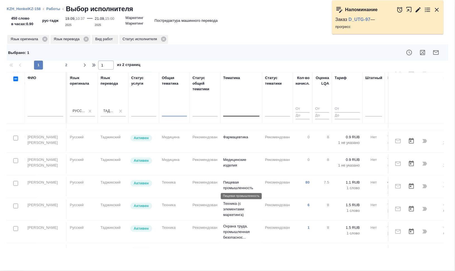
scroll to position [445, 278]
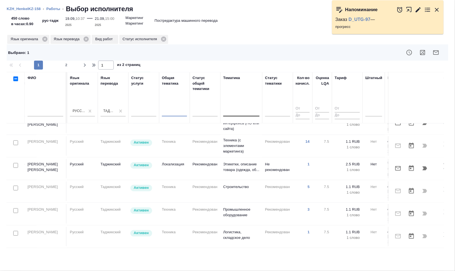
drag, startPoint x: 67, startPoint y: 63, endPoint x: 149, endPoint y: 155, distance: 123.7
click at [67, 63] on span "2" at bounding box center [66, 65] width 9 height 6
type input "2"
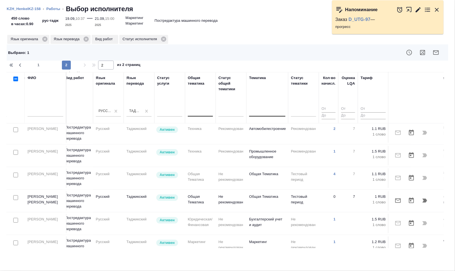
scroll to position [70, 256]
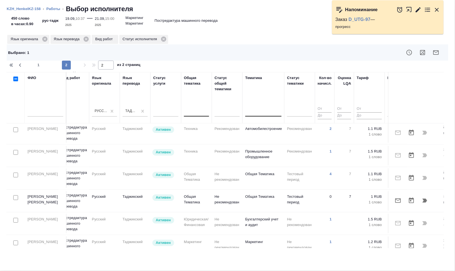
click at [436, 52] on icon "button" at bounding box center [436, 52] width 6 height 4
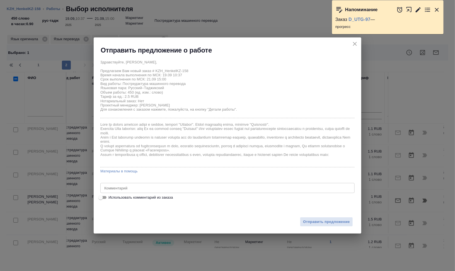
click at [167, 187] on textarea at bounding box center [227, 187] width 247 height 4
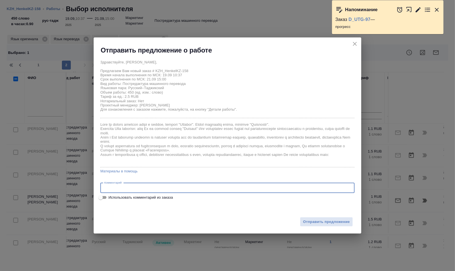
paste textarea "Сможете, пожалуйста, принять в работу небольшую презентацию? Оригинал по ссылке…"
type textarea "Сможете, пожалуйста, принять в работу небольшую презентацию? Оригинал по ссылке…"
click at [325, 225] on button "Отправить предложение" at bounding box center [326, 222] width 53 height 10
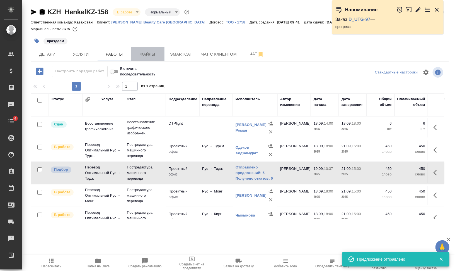
click at [150, 55] on span "Файлы" at bounding box center [147, 54] width 27 height 7
click at [106, 52] on span "Работы" at bounding box center [114, 54] width 27 height 7
click at [107, 52] on span "Работы" at bounding box center [114, 54] width 27 height 7
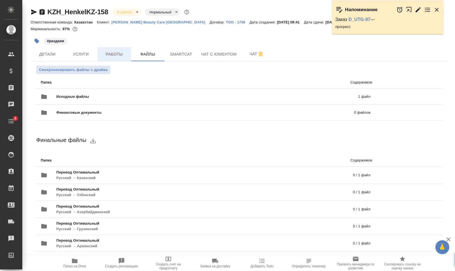
click at [112, 52] on span "Работы" at bounding box center [114, 54] width 27 height 7
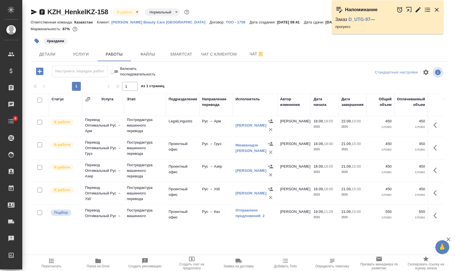
scroll to position [127, 0]
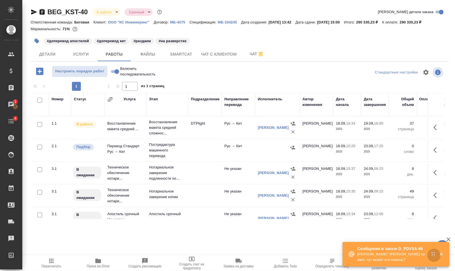
click at [431, 252] on icon "button" at bounding box center [433, 254] width 4 height 4
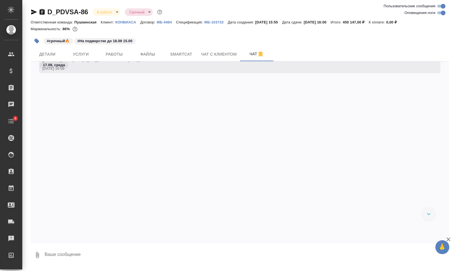
scroll to position [8437, 0]
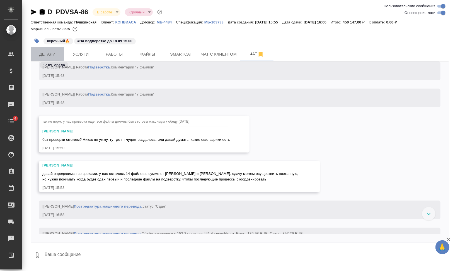
click at [53, 57] on span "Детали" at bounding box center [47, 54] width 27 height 7
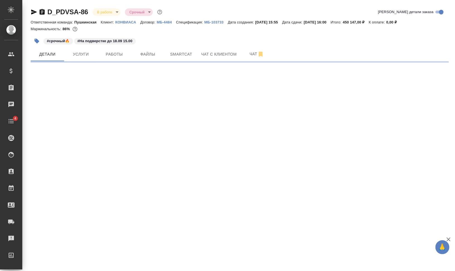
select select "RU"
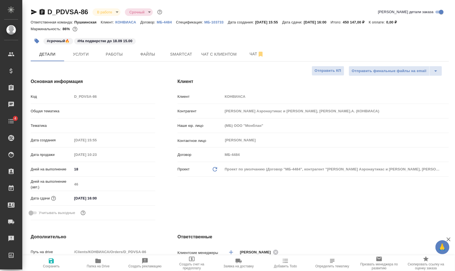
type textarea "x"
click at [78, 53] on span "Услуги" at bounding box center [81, 54] width 27 height 7
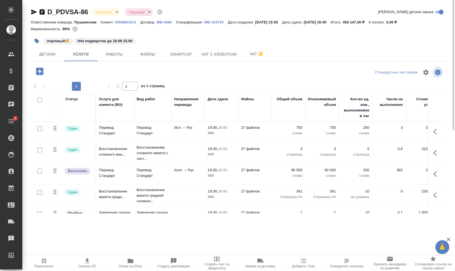
click at [129, 263] on icon "button" at bounding box center [130, 260] width 7 height 7
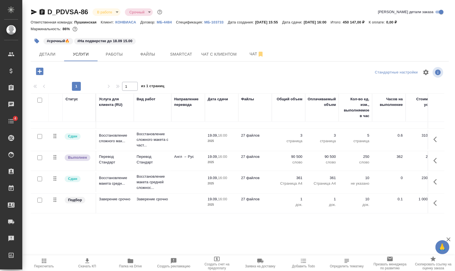
scroll to position [18, 0]
click at [248, 54] on span "Чат" at bounding box center [257, 53] width 27 height 7
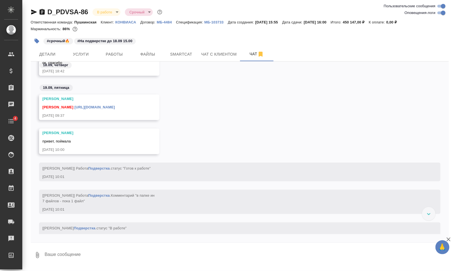
scroll to position [9296, 0]
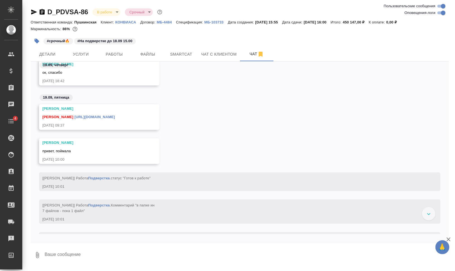
click at [115, 117] on link "https://drive.awatera.com/s/xJmMnYWmPnt2Ybe" at bounding box center [94, 117] width 40 height 4
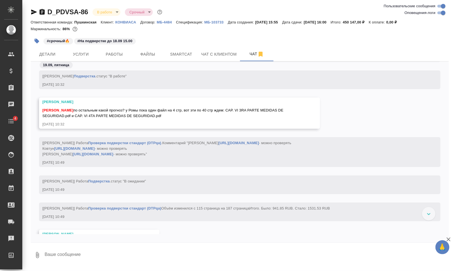
scroll to position [9493, 0]
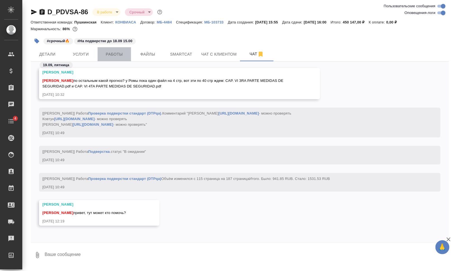
click at [112, 57] on span "Работы" at bounding box center [114, 54] width 27 height 7
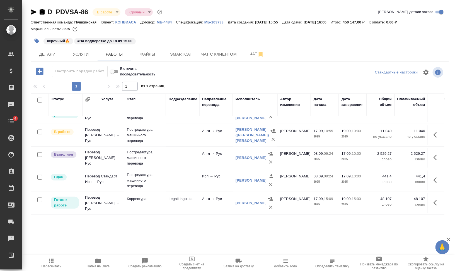
scroll to position [138, 0]
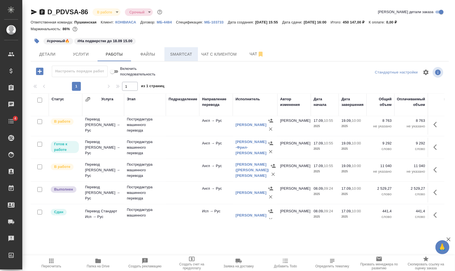
click at [183, 56] on span "Smartcat" at bounding box center [181, 54] width 27 height 7
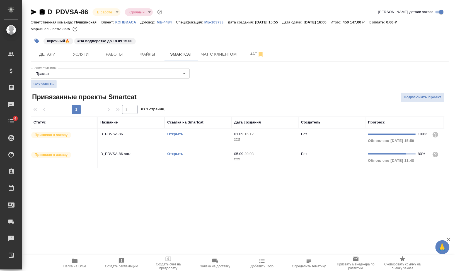
click at [176, 133] on link "Открыть" at bounding box center [175, 134] width 16 height 4
click at [246, 50] on button "Чат" at bounding box center [256, 54] width 33 height 14
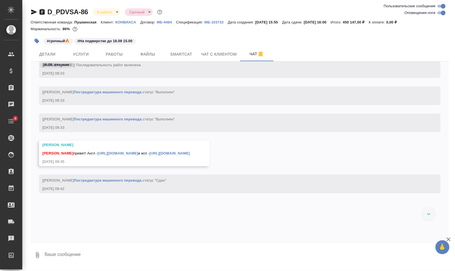
scroll to position [6869, 0]
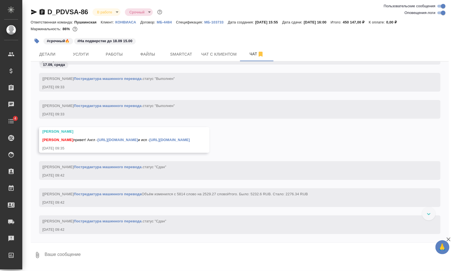
click at [137, 138] on link "https://drive.awatera.com/s/y3ewWBkz7CdJyRk" at bounding box center [118, 140] width 40 height 4
click at [190, 140] on link "https://drive.awatera.com/s/ZtXgAnBimaPniWE" at bounding box center [170, 140] width 40 height 4
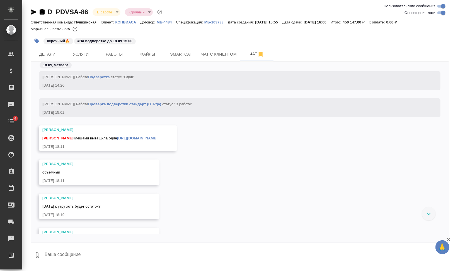
scroll to position [9415, 0]
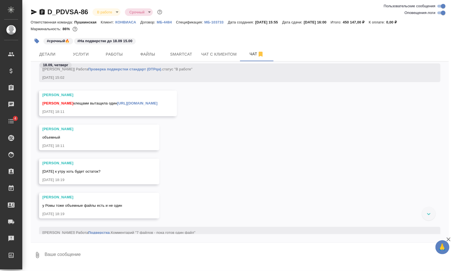
click at [158, 101] on link "https://drive.awatera.com/s/kQkDbYonNmjn6mS" at bounding box center [137, 103] width 40 height 4
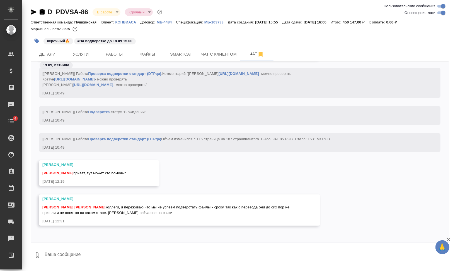
scroll to position [10079, 0]
click at [111, 252] on textarea at bounding box center [246, 254] width 405 height 19
click at [184, 49] on button "Smartcat" at bounding box center [181, 54] width 33 height 14
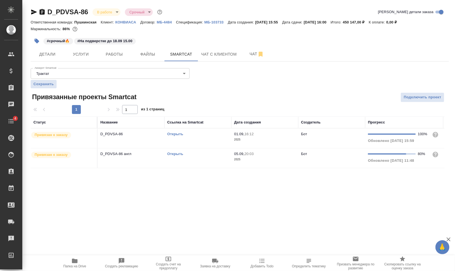
click at [180, 150] on td "Открыть" at bounding box center [198, 158] width 67 height 20
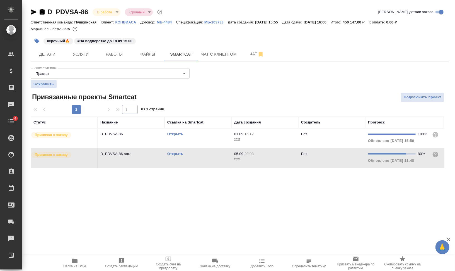
click at [179, 153] on link "Открыть" at bounding box center [175, 153] width 16 height 4
click at [126, 59] on button "Работы" at bounding box center [114, 54] width 33 height 14
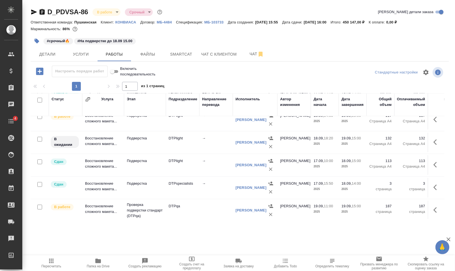
scroll to position [313, 0]
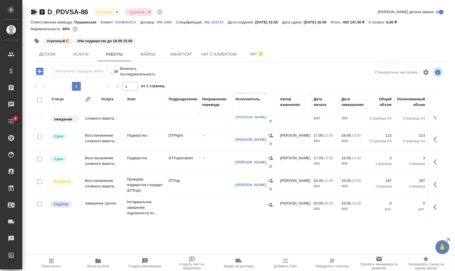
click at [33, 11] on icon "button" at bounding box center [34, 11] width 6 height 5
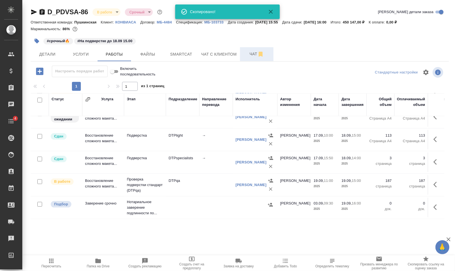
click at [247, 52] on span "Чат" at bounding box center [257, 53] width 27 height 7
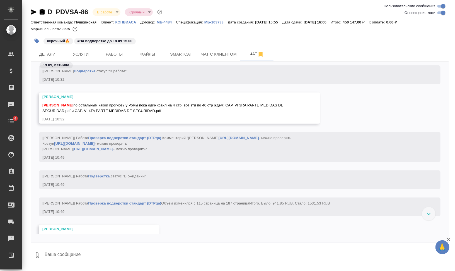
scroll to position [9443, 0]
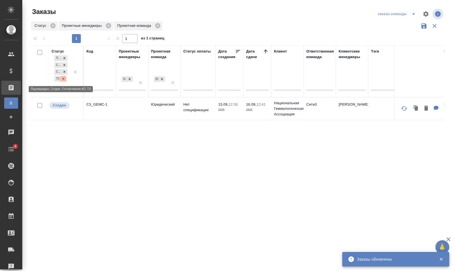
drag, startPoint x: 65, startPoint y: 78, endPoint x: 68, endPoint y: 81, distance: 4.9
click at [65, 78] on icon at bounding box center [63, 79] width 4 height 4
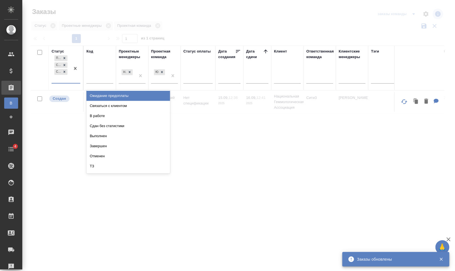
click at [68, 81] on div "Подтвержден Создан Согласование КП" at bounding box center [61, 68] width 19 height 29
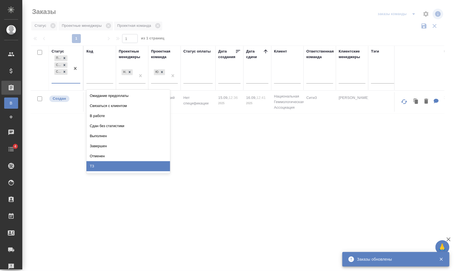
click at [112, 163] on div "ТЗ" at bounding box center [128, 166] width 84 height 10
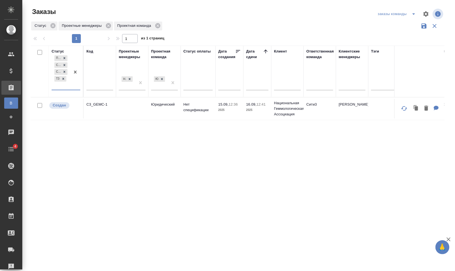
click at [59, 84] on div "Подтвержден Создан Согласование КП ТЗ" at bounding box center [61, 71] width 19 height 35
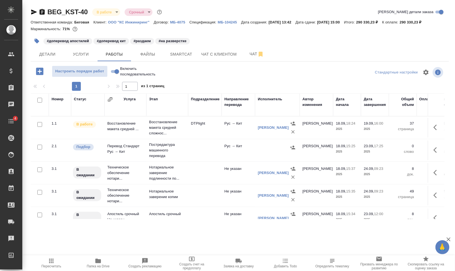
click at [43, 11] on icon "button" at bounding box center [42, 12] width 5 height 6
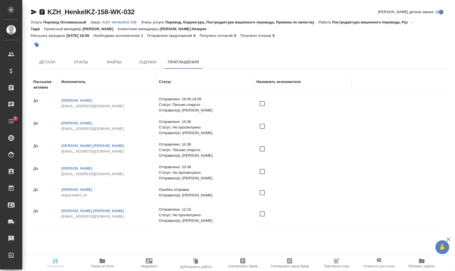
scroll to position [1, 0]
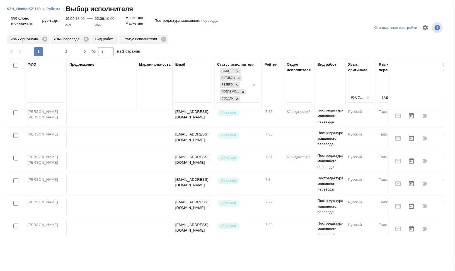
scroll to position [445, 0]
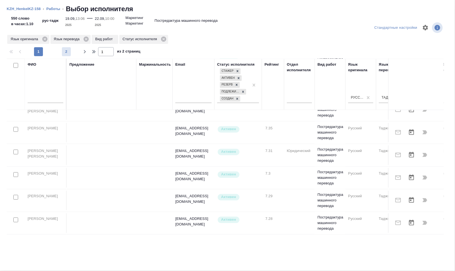
click at [65, 52] on span "2" at bounding box center [66, 52] width 9 height 6
type input "2"
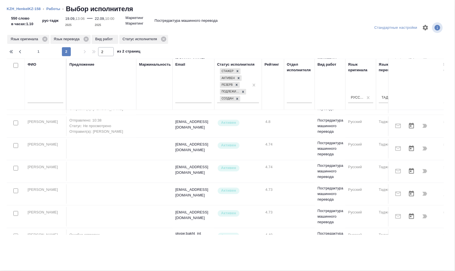
scroll to position [443, 0]
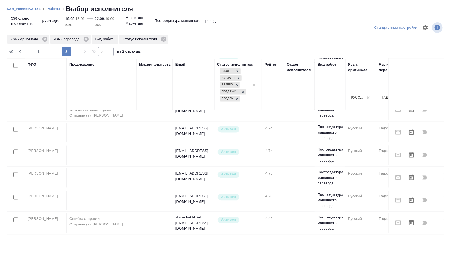
click at [112, 221] on p "Отправил(а): Валеев Динар" at bounding box center [101, 224] width 64 height 6
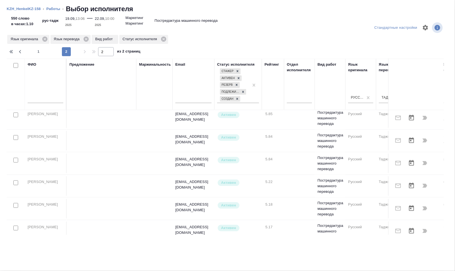
scroll to position [234, 0]
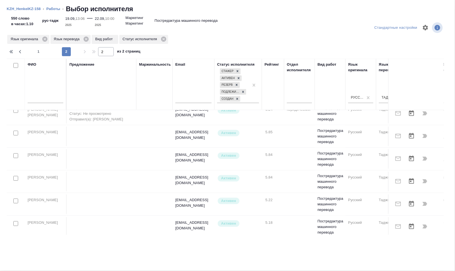
drag, startPoint x: 48, startPoint y: 8, endPoint x: 3, endPoint y: 48, distance: 59.9
click at [48, 8] on link "Работы" at bounding box center [53, 9] width 14 height 4
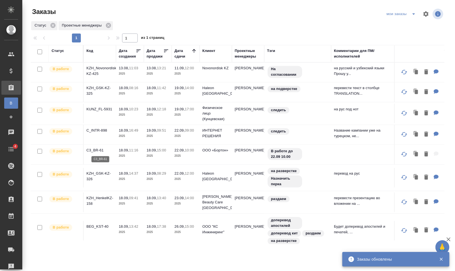
click at [99, 148] on p "C3_BR-61" at bounding box center [99, 150] width 27 height 6
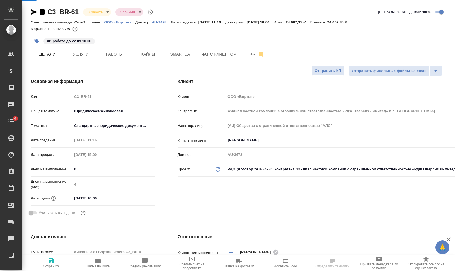
select select "RU"
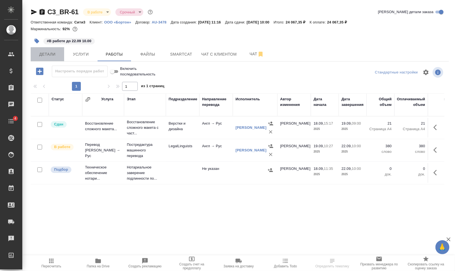
click at [40, 53] on span "Детали" at bounding box center [47, 54] width 27 height 7
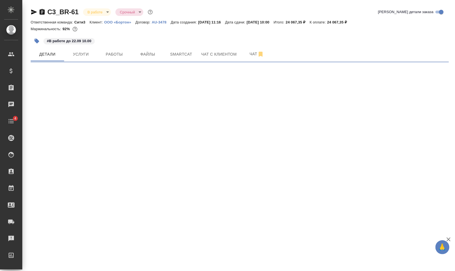
select select "RU"
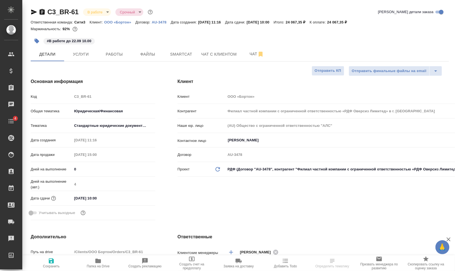
type textarea "x"
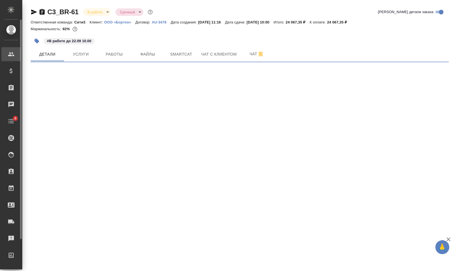
select select "RU"
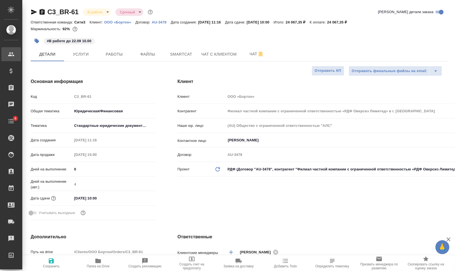
type textarea "x"
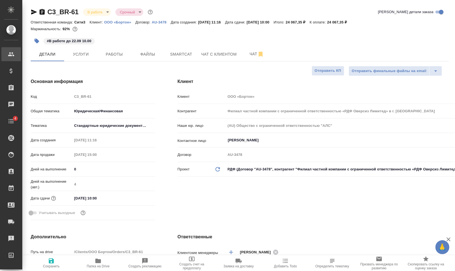
type textarea "x"
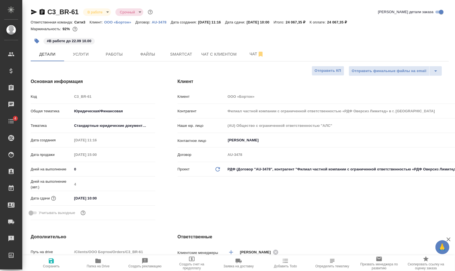
type textarea "x"
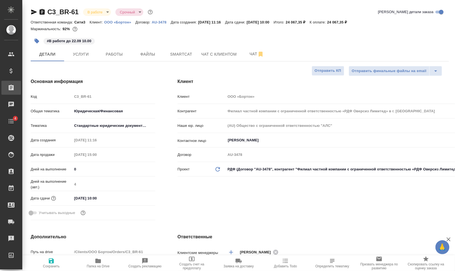
type textarea "x"
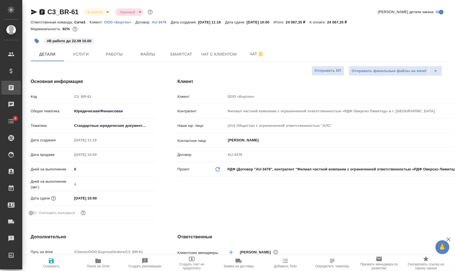
type textarea "x"
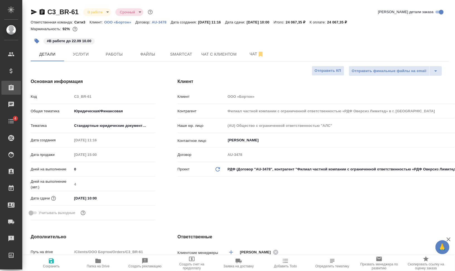
type textarea "x"
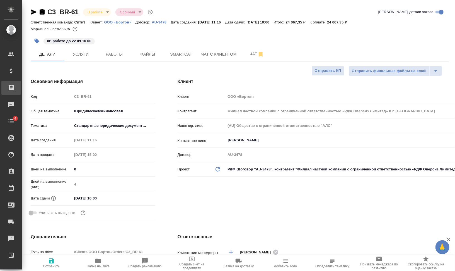
type textarea "x"
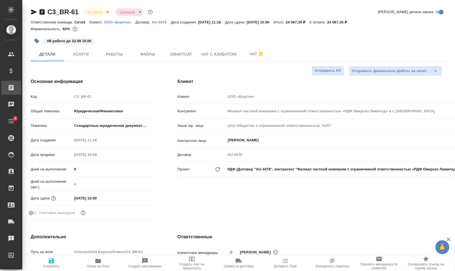
type textarea "x"
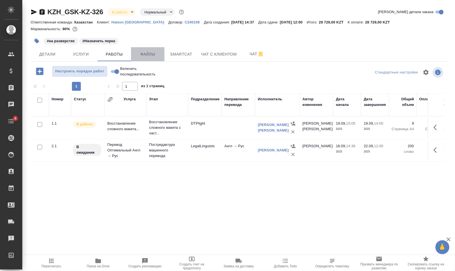
click at [145, 52] on span "Файлы" at bounding box center [147, 54] width 27 height 7
click at [118, 55] on span "Работы" at bounding box center [114, 54] width 27 height 7
click at [117, 56] on span "Работы" at bounding box center [114, 54] width 27 height 7
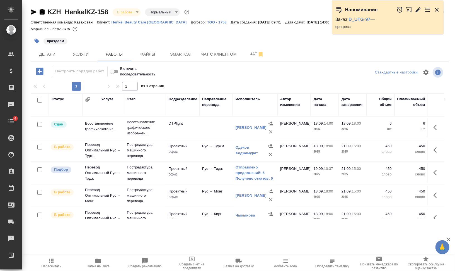
scroll to position [127, 0]
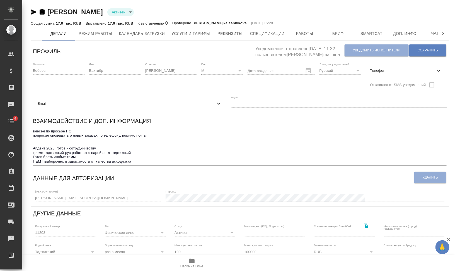
click at [98, 106] on div "Email" at bounding box center [130, 103] width 194 height 12
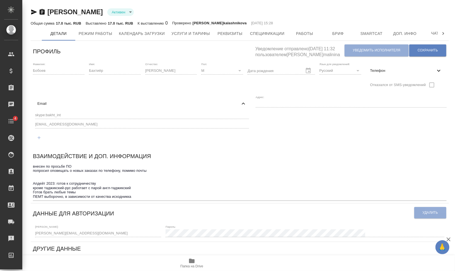
click at [33, 113] on div "skype:bakht_int [EMAIL_ADDRESS][DOMAIN_NAME]" at bounding box center [142, 127] width 218 height 35
click at [32, 125] on div "Фамилия: [PERSON_NAME] Имя: Бахтиёр Отчество: [PERSON_NAME]: М [DEMOGRAPHIC_DAT…" at bounding box center [240, 104] width 418 height 89
click at [35, 10] on icon "button" at bounding box center [34, 12] width 7 height 7
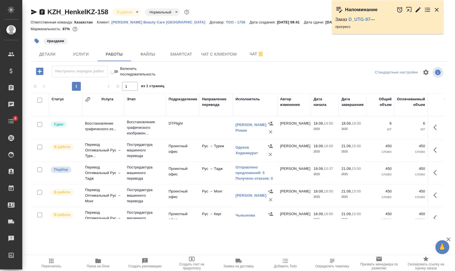
scroll to position [127, 0]
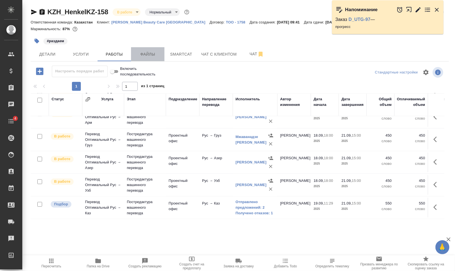
click at [139, 52] on span "Файлы" at bounding box center [147, 54] width 27 height 7
click at [109, 53] on span "Работы" at bounding box center [114, 54] width 27 height 7
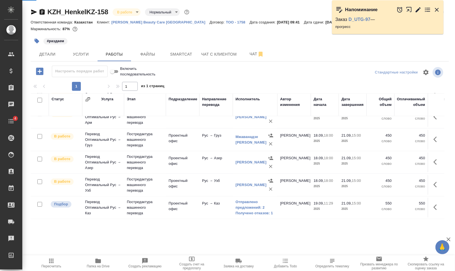
click at [110, 55] on span "Работы" at bounding box center [114, 54] width 27 height 7
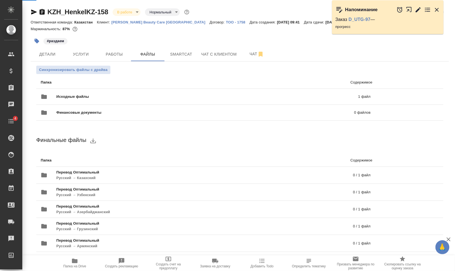
click at [438, 9] on icon "button" at bounding box center [437, 10] width 4 height 4
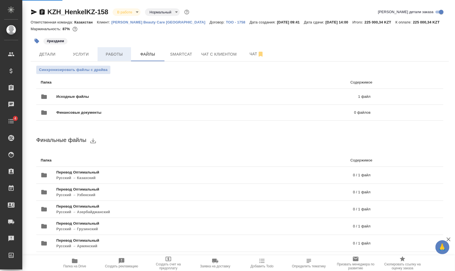
click at [115, 54] on span "Работы" at bounding box center [114, 54] width 27 height 7
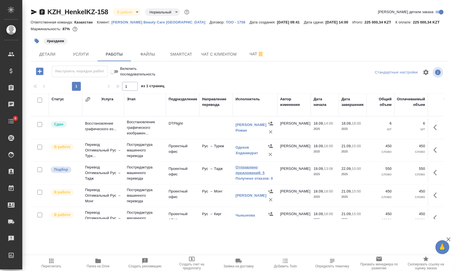
click at [256, 168] on link "Отправлено предложений: 5" at bounding box center [255, 169] width 39 height 11
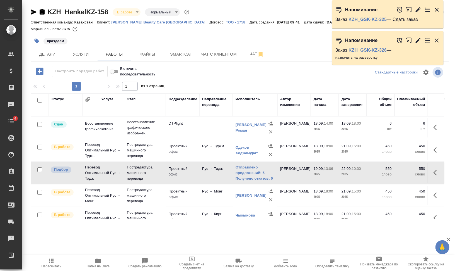
click at [41, 11] on icon "button" at bounding box center [42, 12] width 7 height 7
click at [435, 171] on icon "button" at bounding box center [437, 172] width 7 height 7
click at [422, 172] on icon "button" at bounding box center [425, 172] width 7 height 7
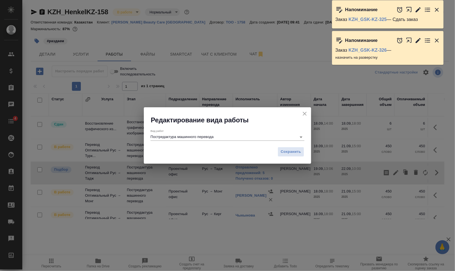
click at [240, 135] on input "Постредактура машинного перевода" at bounding box center [222, 136] width 143 height 7
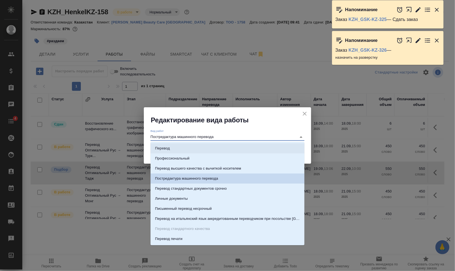
click at [232, 146] on li "Перевод" at bounding box center [228, 148] width 154 height 10
type input "Перевод"
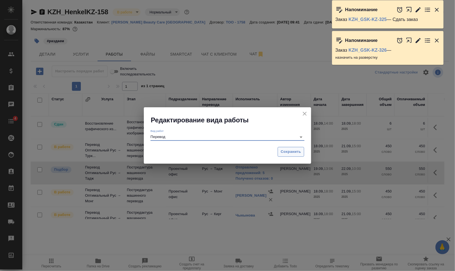
click at [296, 154] on span "Сохранить" at bounding box center [291, 151] width 20 height 6
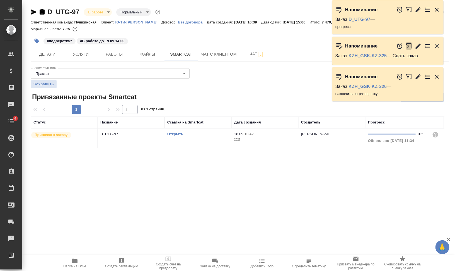
click at [413, 46] on icon "button" at bounding box center [410, 47] width 9 height 9
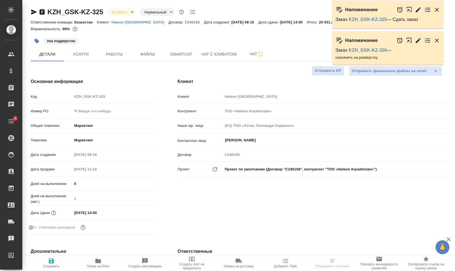
select select "RU"
type textarea "x"
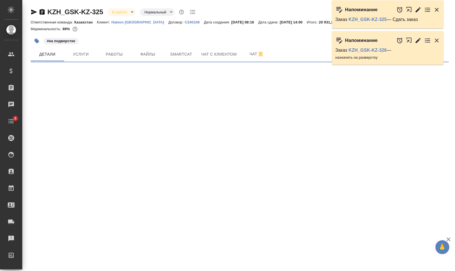
select select "RU"
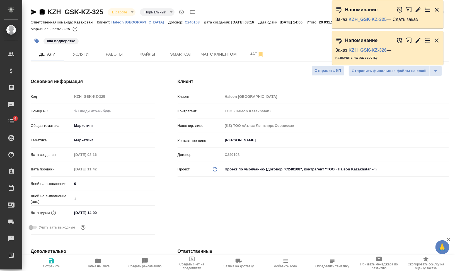
type textarea "x"
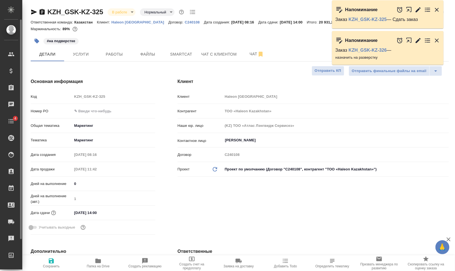
type textarea "x"
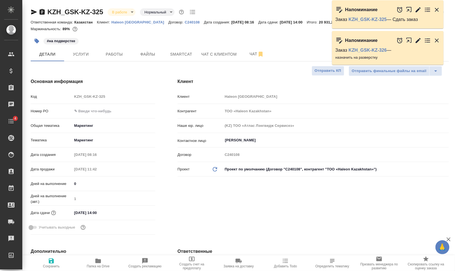
type textarea "x"
click at [110, 51] on span "Работы" at bounding box center [114, 54] width 27 height 7
